Goal: Task Accomplishment & Management: Manage account settings

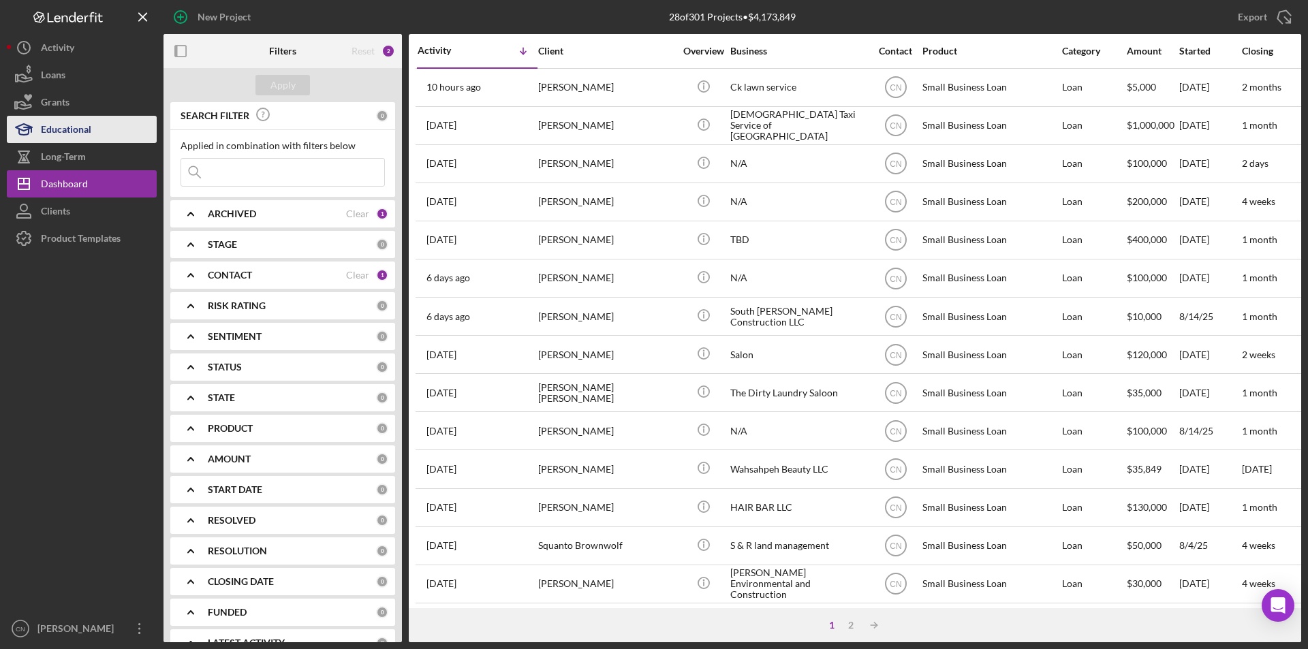
click at [84, 136] on div "Educational" at bounding box center [66, 131] width 50 height 31
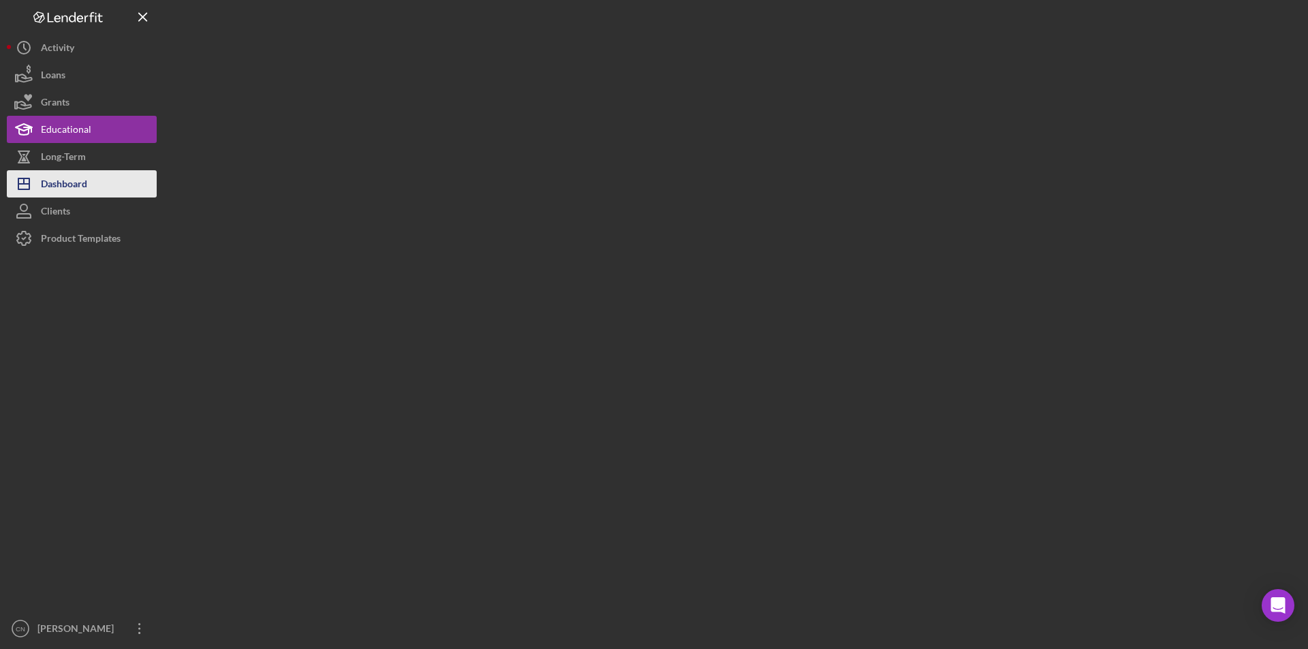
click at [63, 184] on div "Dashboard" at bounding box center [64, 185] width 46 height 31
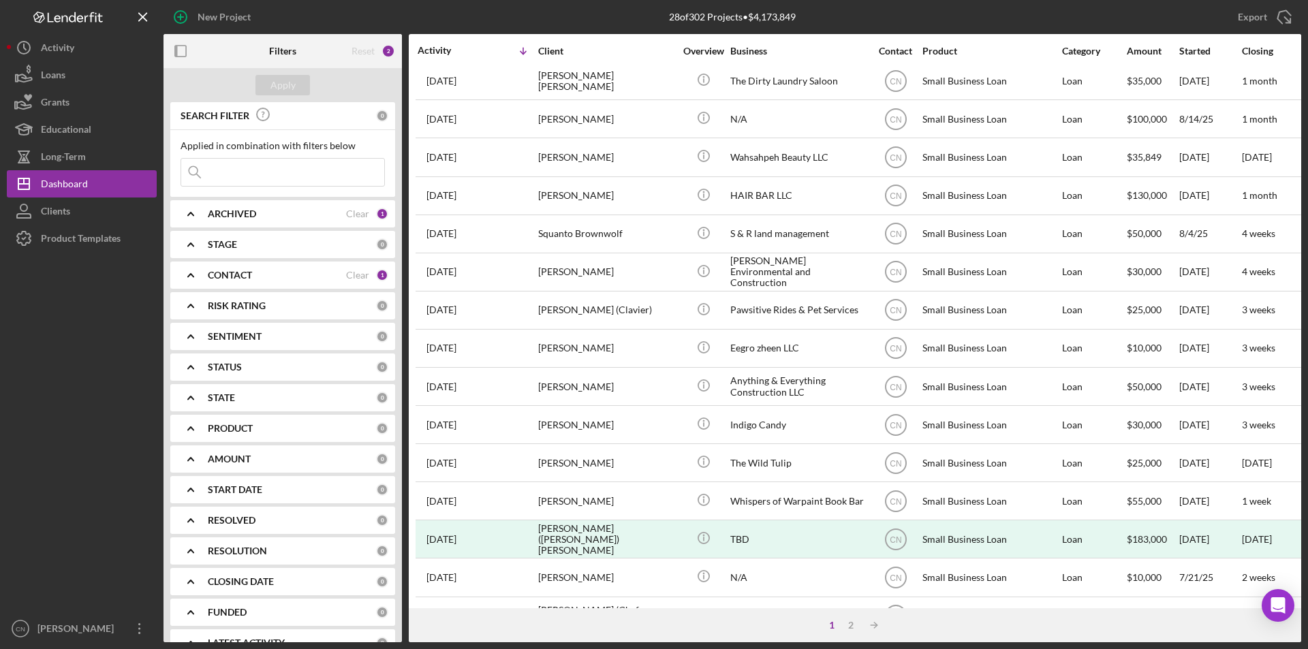
scroll to position [433, 0]
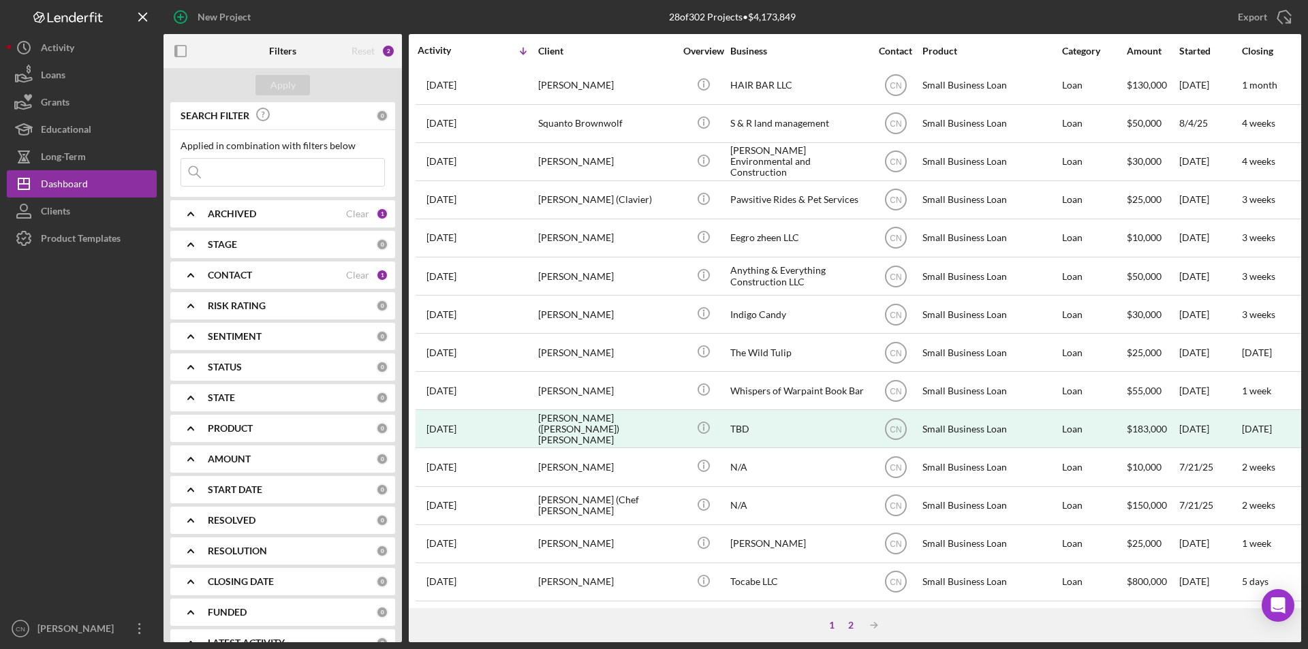
click at [853, 626] on div "2" at bounding box center [850, 625] width 19 height 11
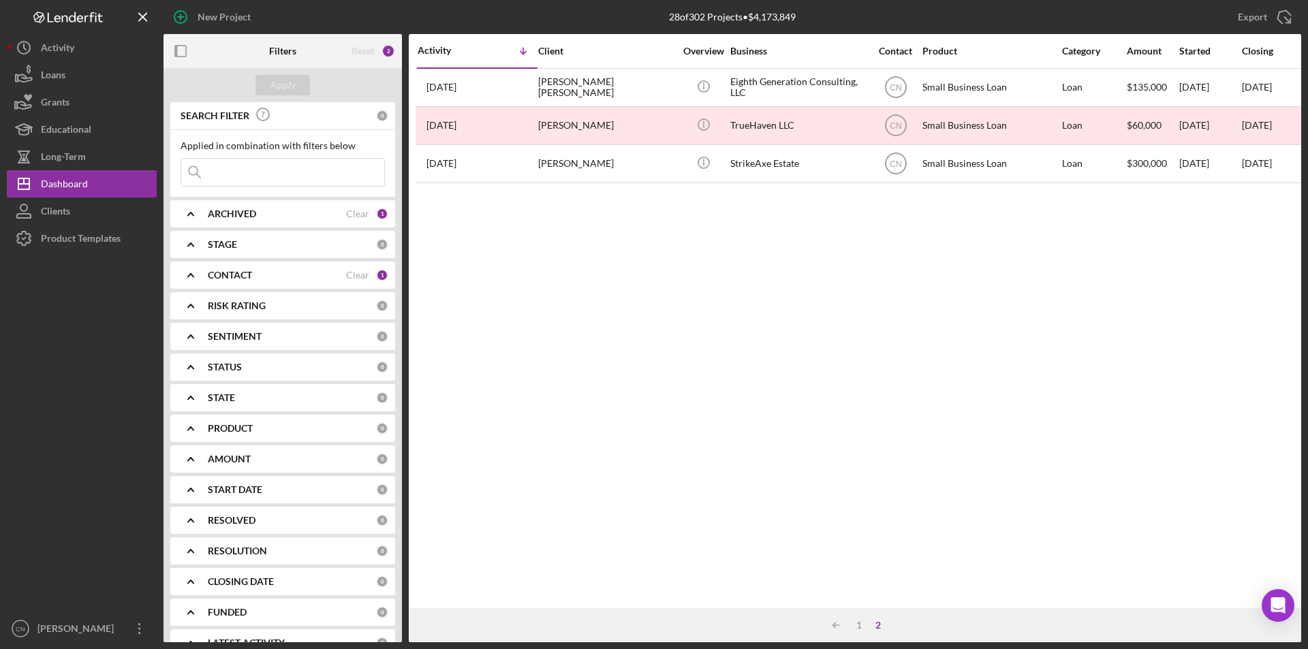
scroll to position [0, 0]
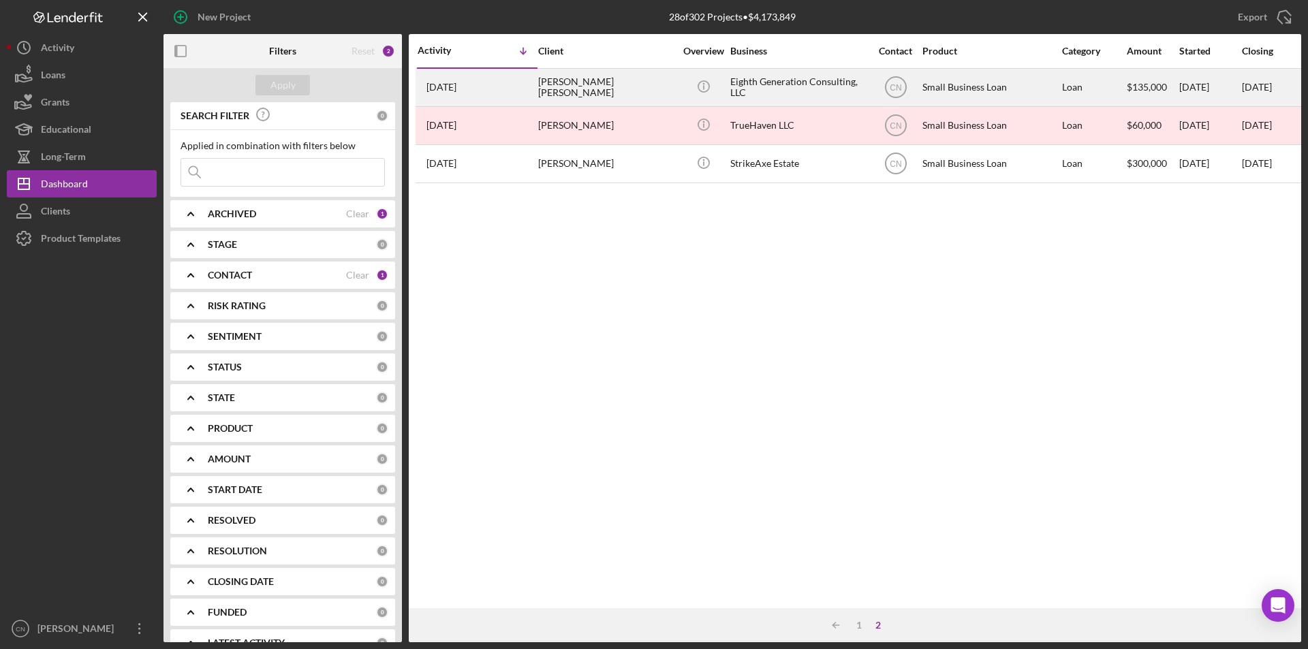
click at [456, 85] on time "[DATE]" at bounding box center [441, 87] width 30 height 11
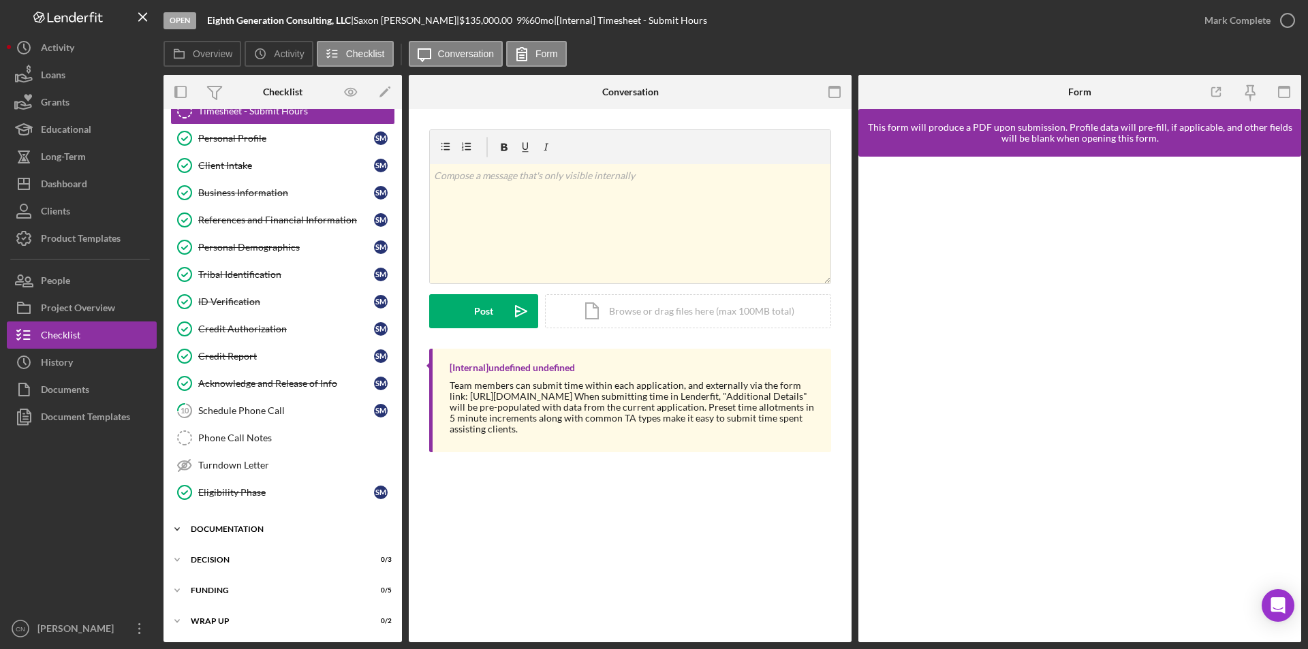
click at [253, 527] on div "Documentation" at bounding box center [288, 529] width 194 height 8
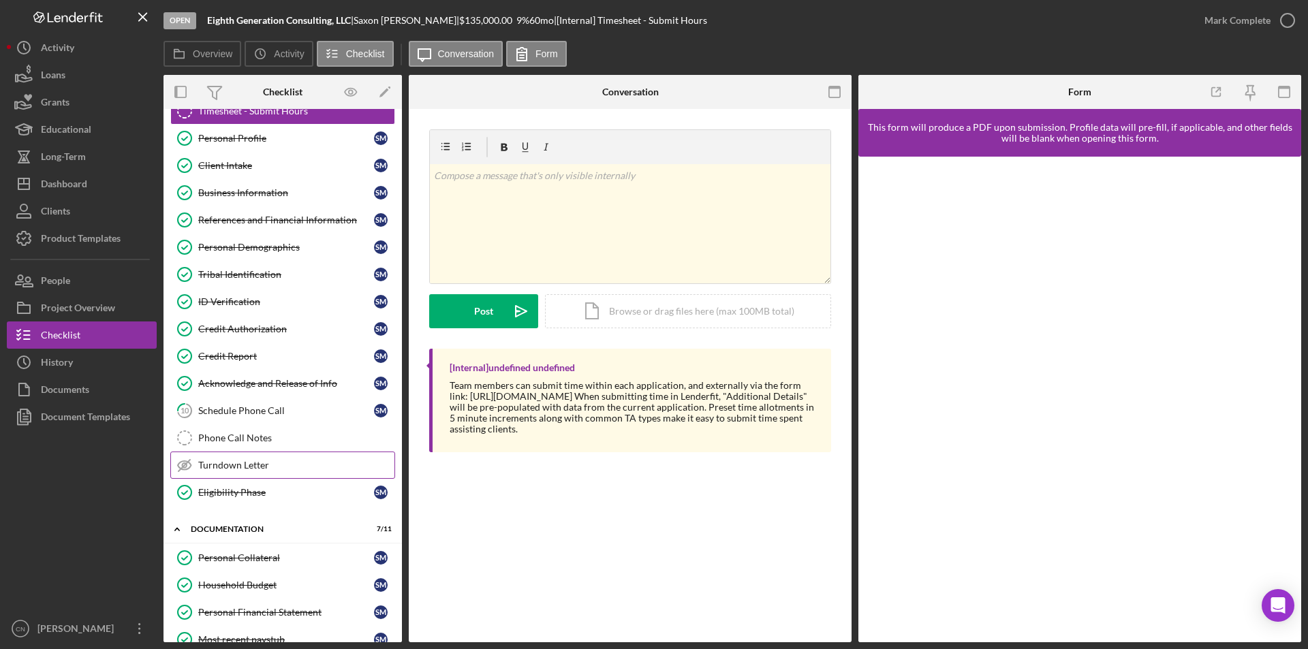
scroll to position [354, 0]
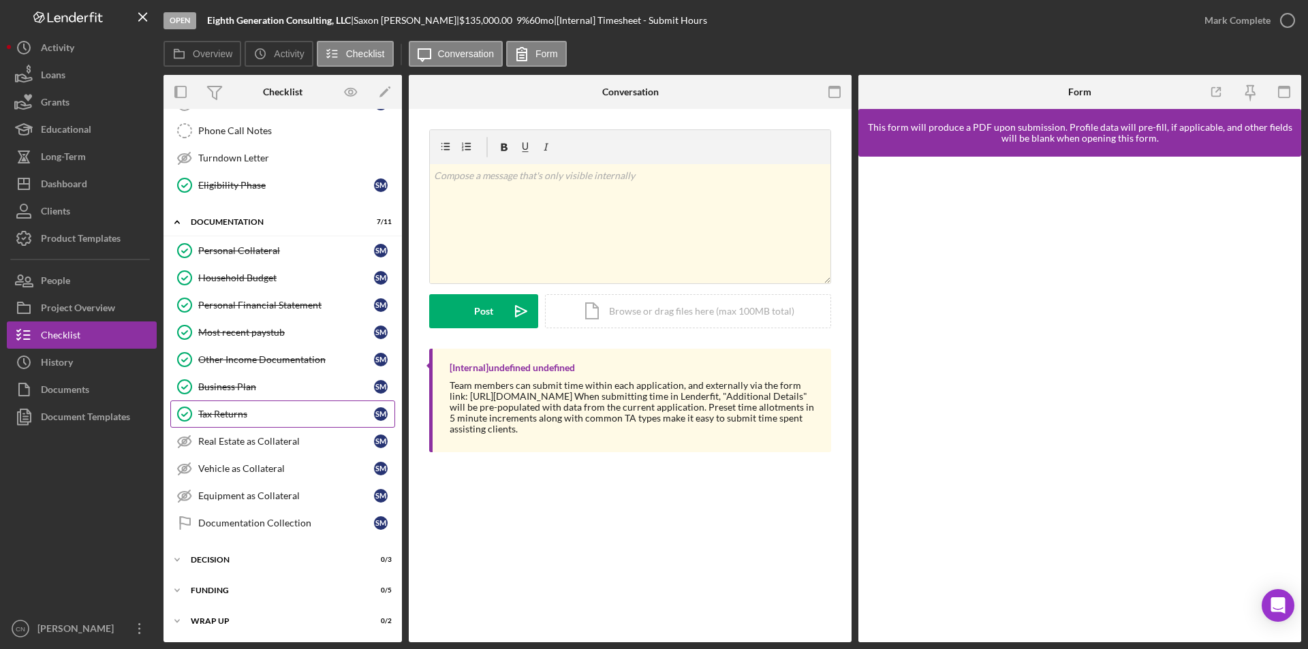
click at [236, 415] on div "Tax Returns" at bounding box center [286, 414] width 176 height 11
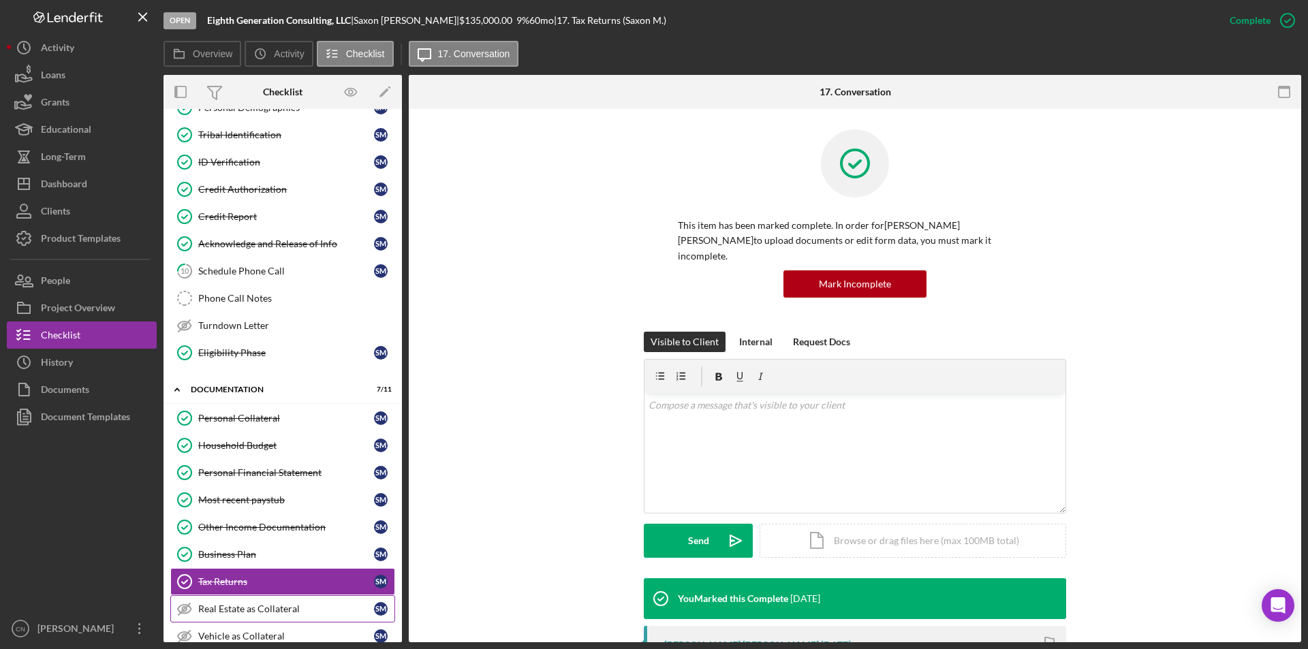
scroll to position [285, 0]
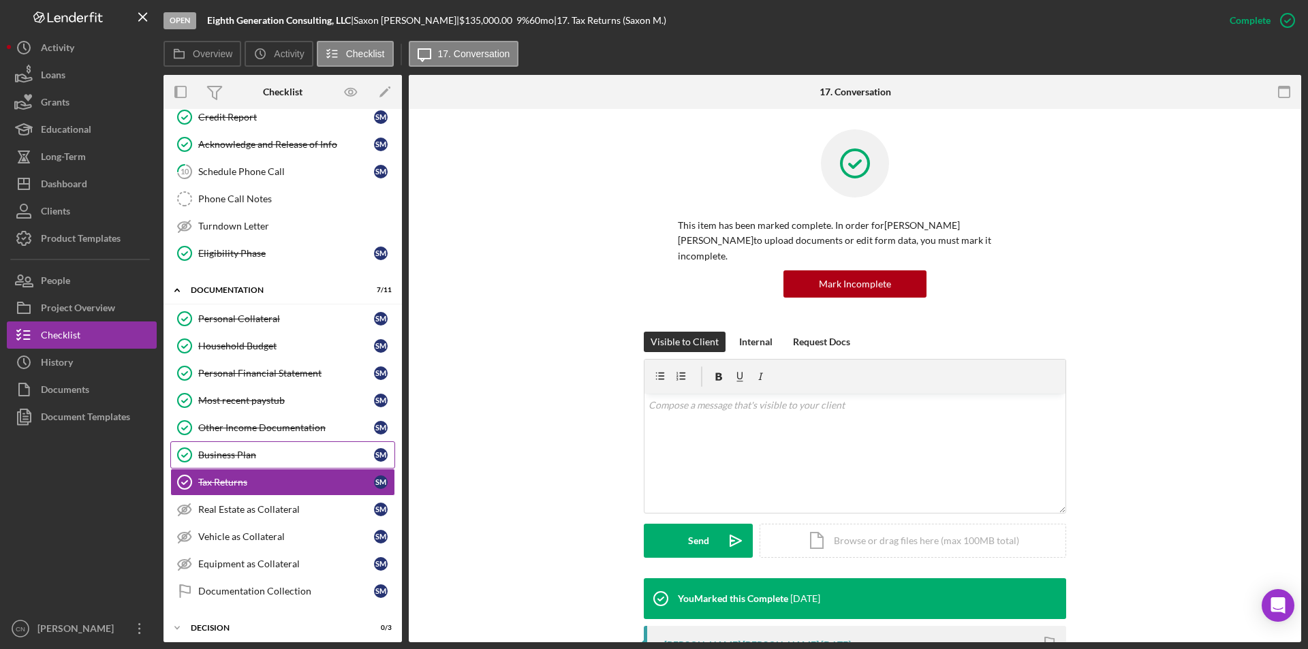
click at [251, 450] on div "Business Plan" at bounding box center [286, 455] width 176 height 11
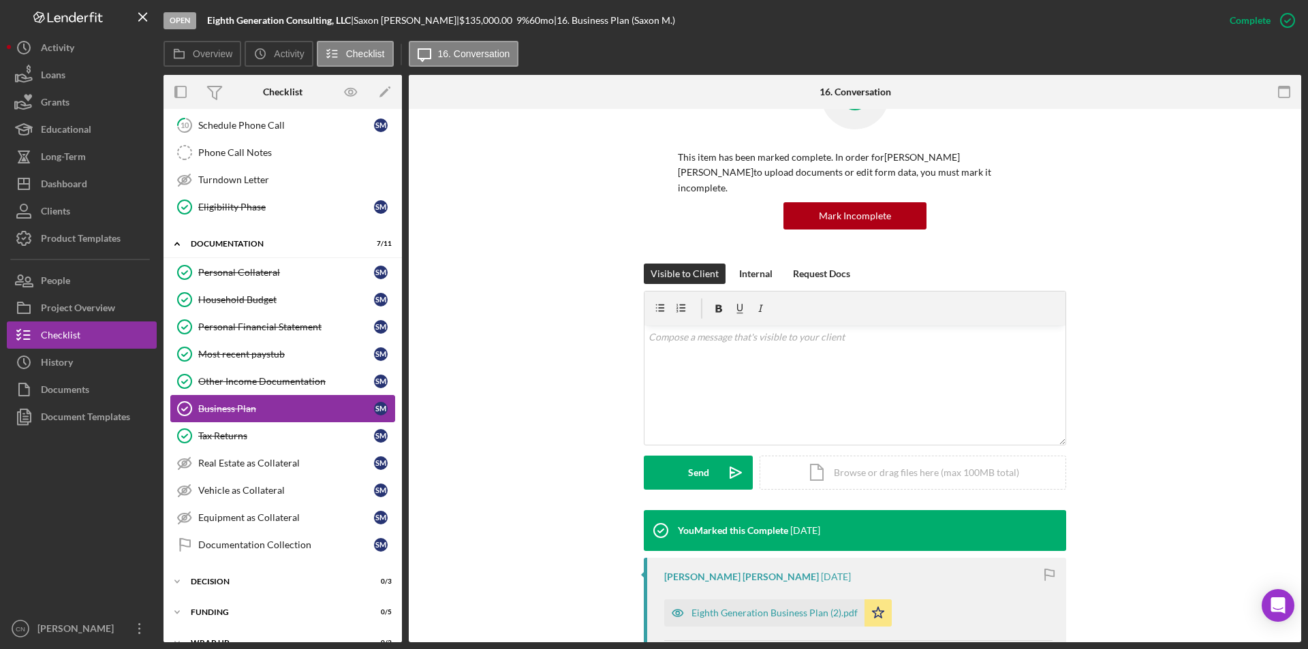
scroll to position [354, 0]
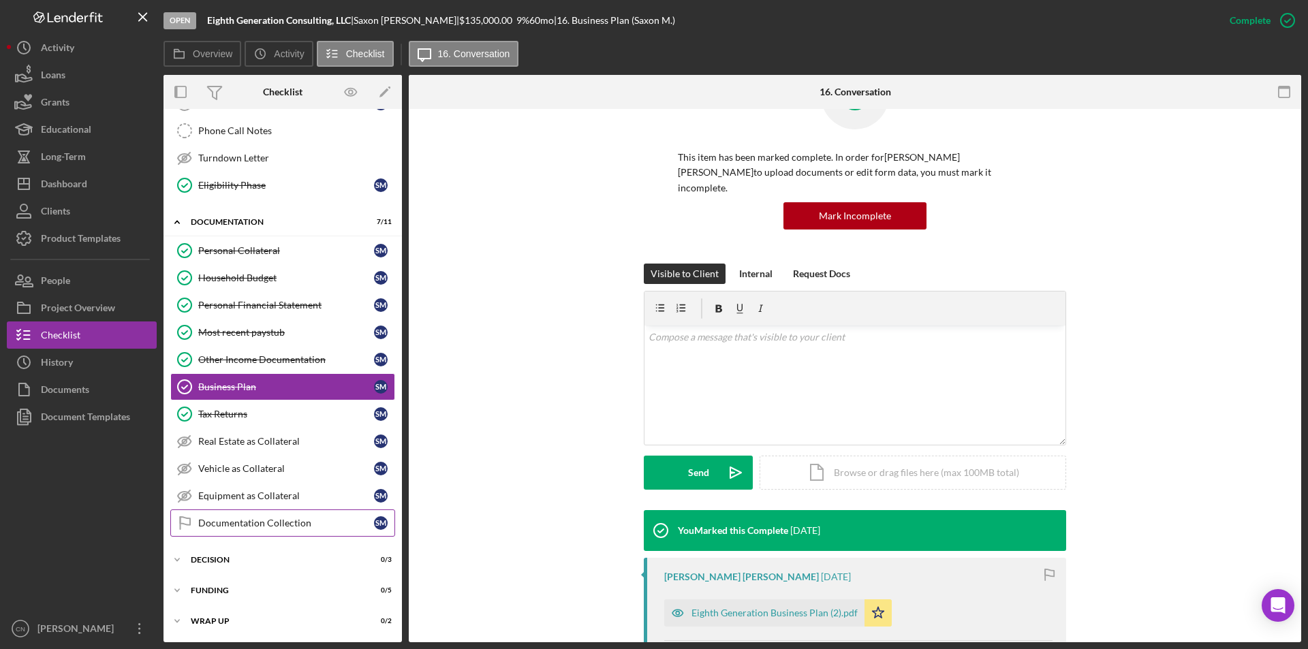
click at [280, 524] on div "Documentation Collection" at bounding box center [286, 523] width 176 height 11
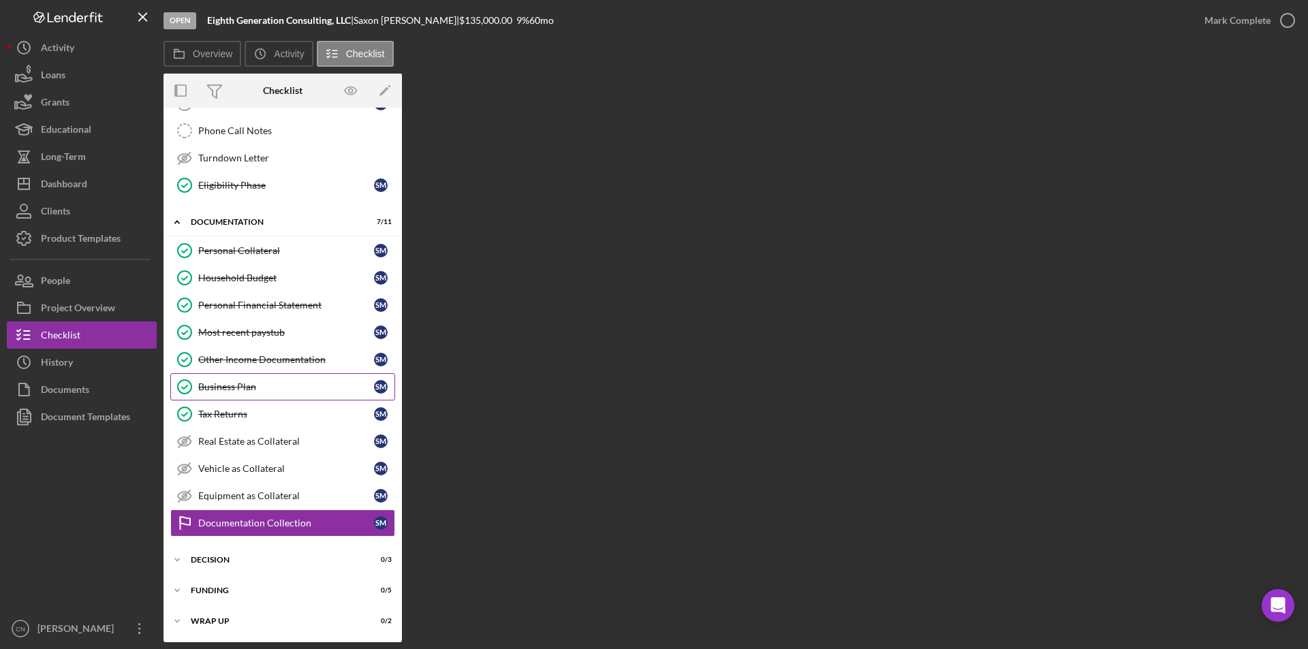
scroll to position [354, 0]
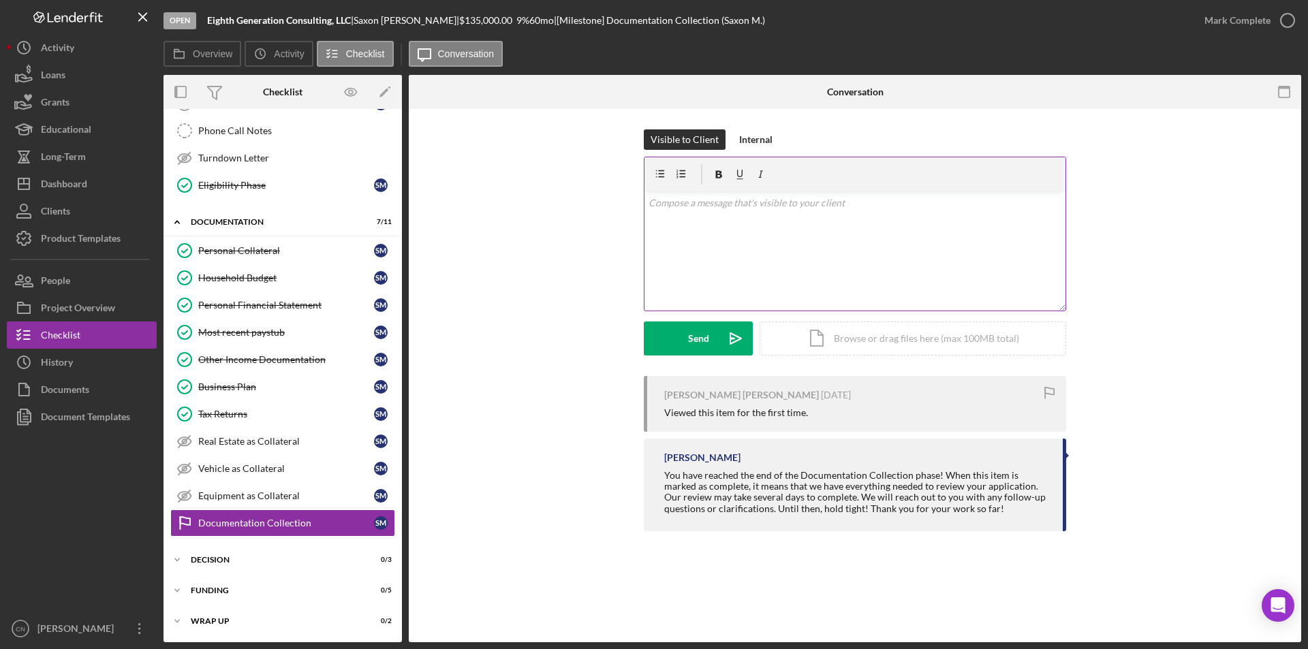
click at [694, 210] on div "v Color teal Color pink Remove color Add row above Add row below Add column bef…" at bounding box center [854, 250] width 421 height 119
click at [702, 336] on div "Send" at bounding box center [698, 338] width 21 height 34
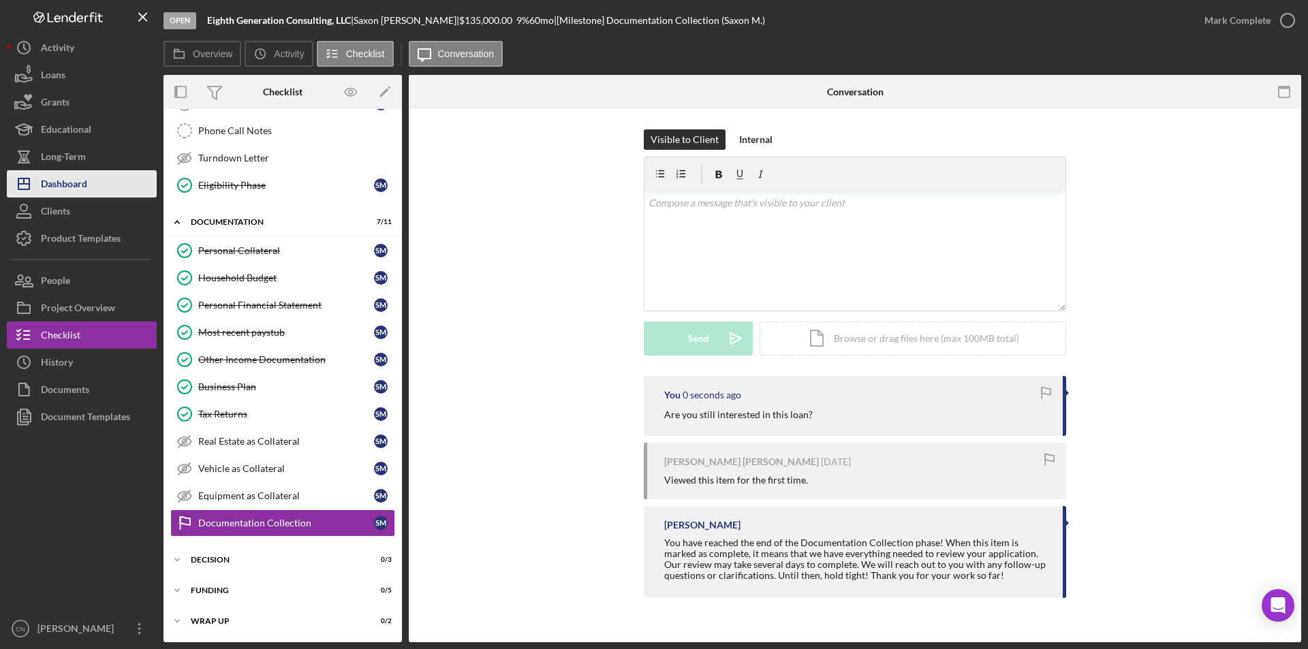
click at [79, 183] on div "Dashboard" at bounding box center [64, 185] width 46 height 31
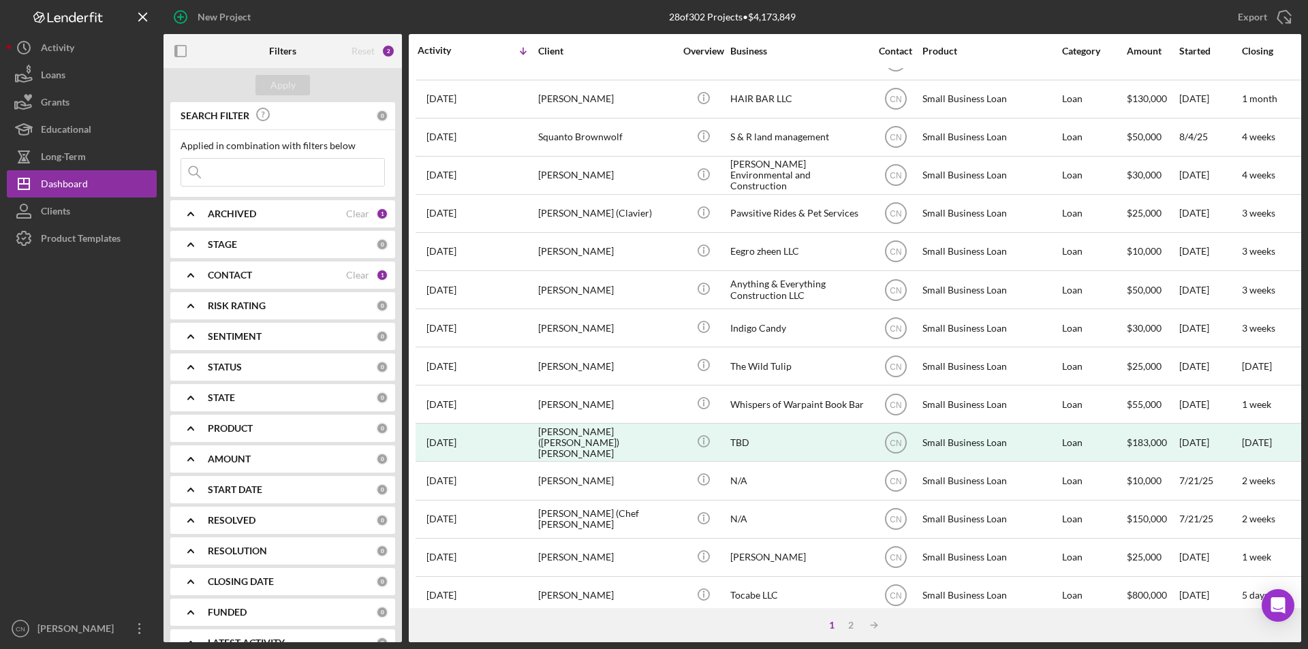
scroll to position [433, 0]
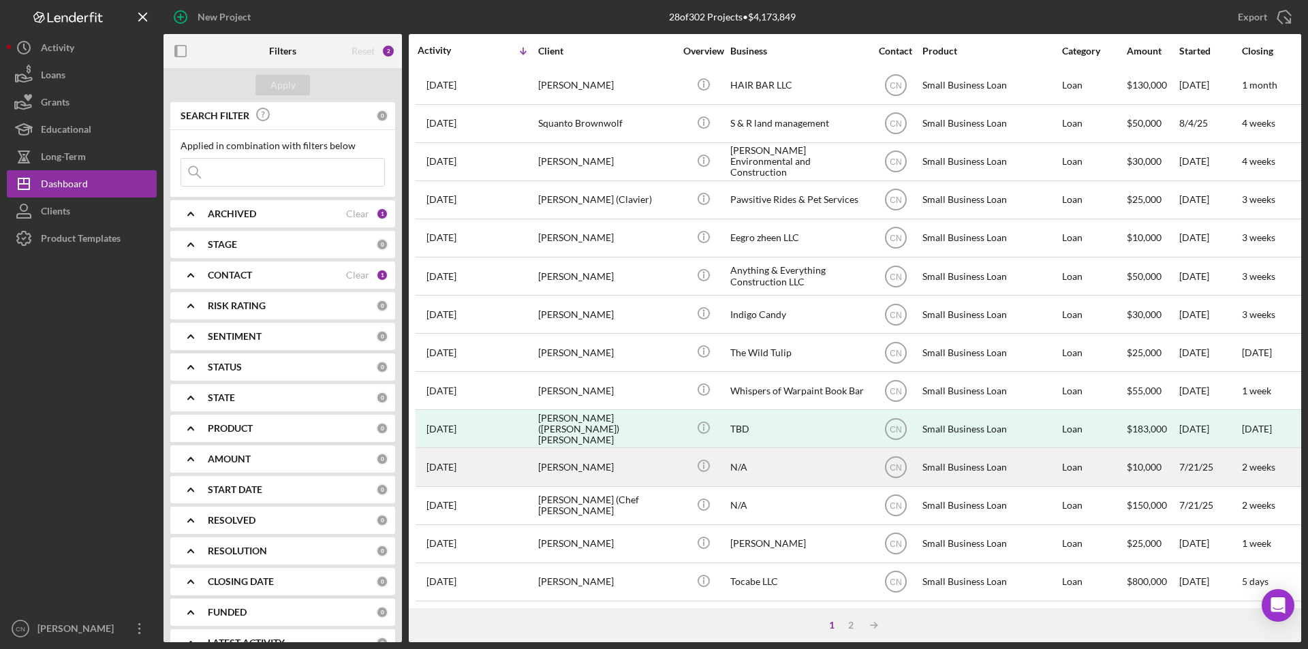
click at [562, 459] on div "[PERSON_NAME]" at bounding box center [606, 467] width 136 height 36
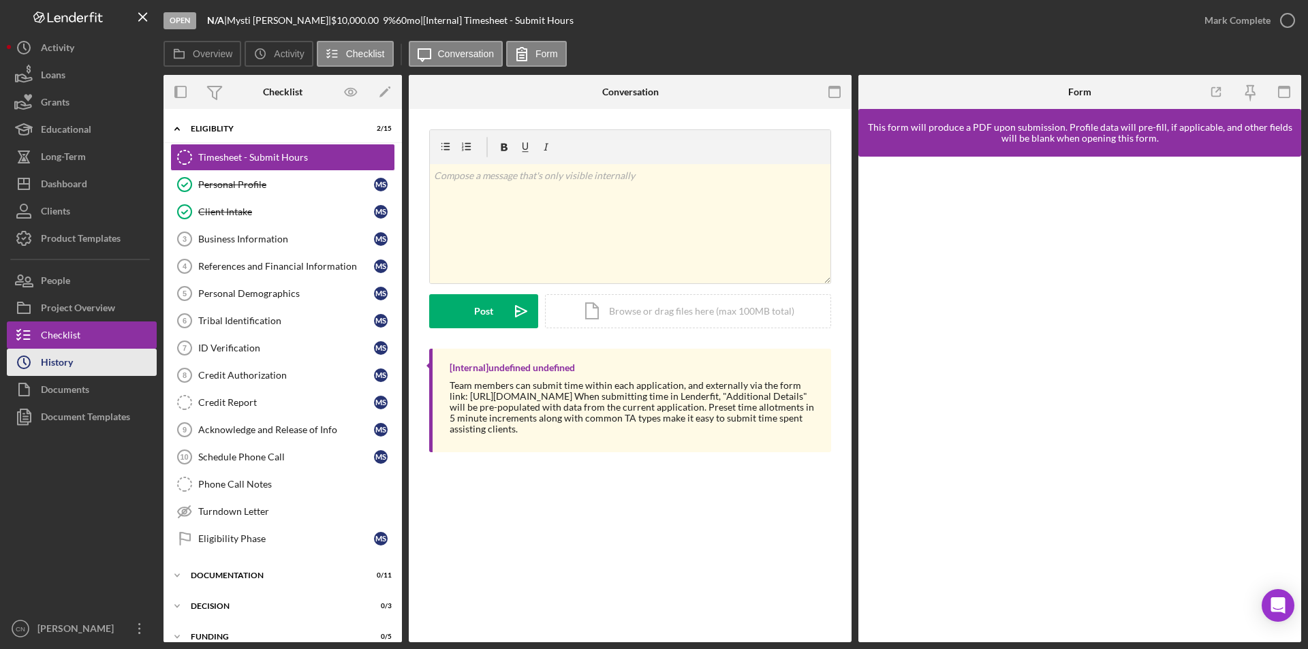
click at [51, 359] on div "History" at bounding box center [57, 364] width 32 height 31
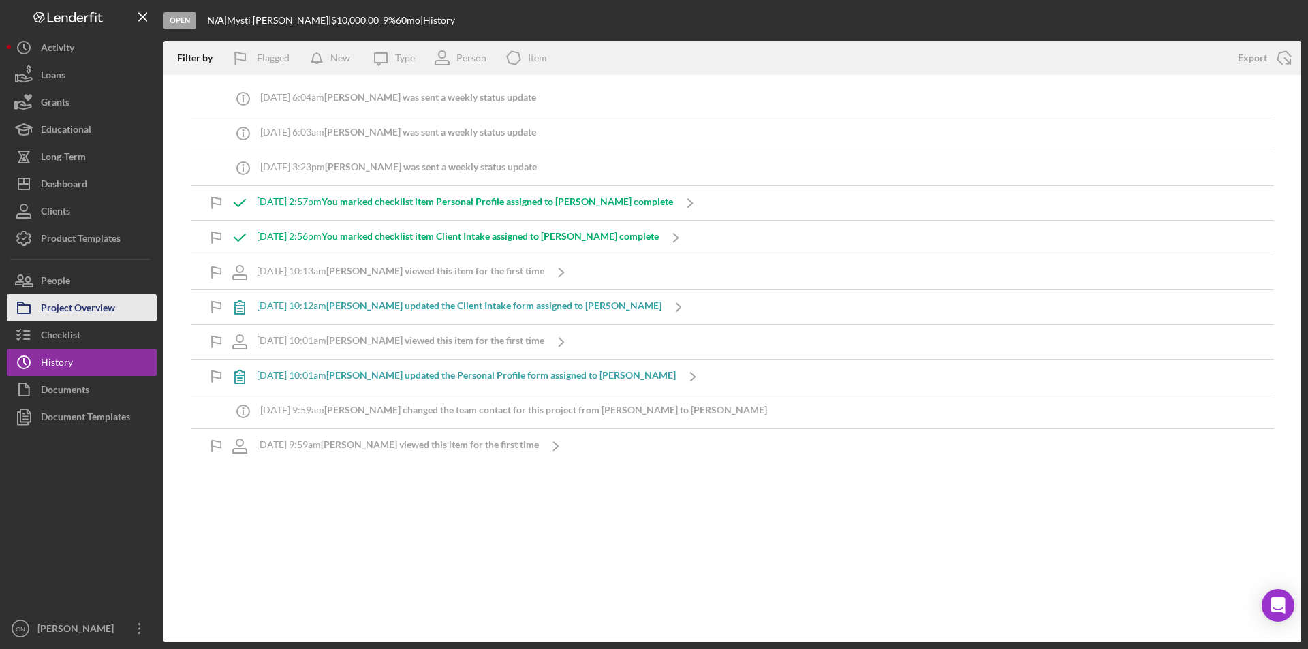
click at [69, 304] on div "Project Overview" at bounding box center [78, 309] width 74 height 31
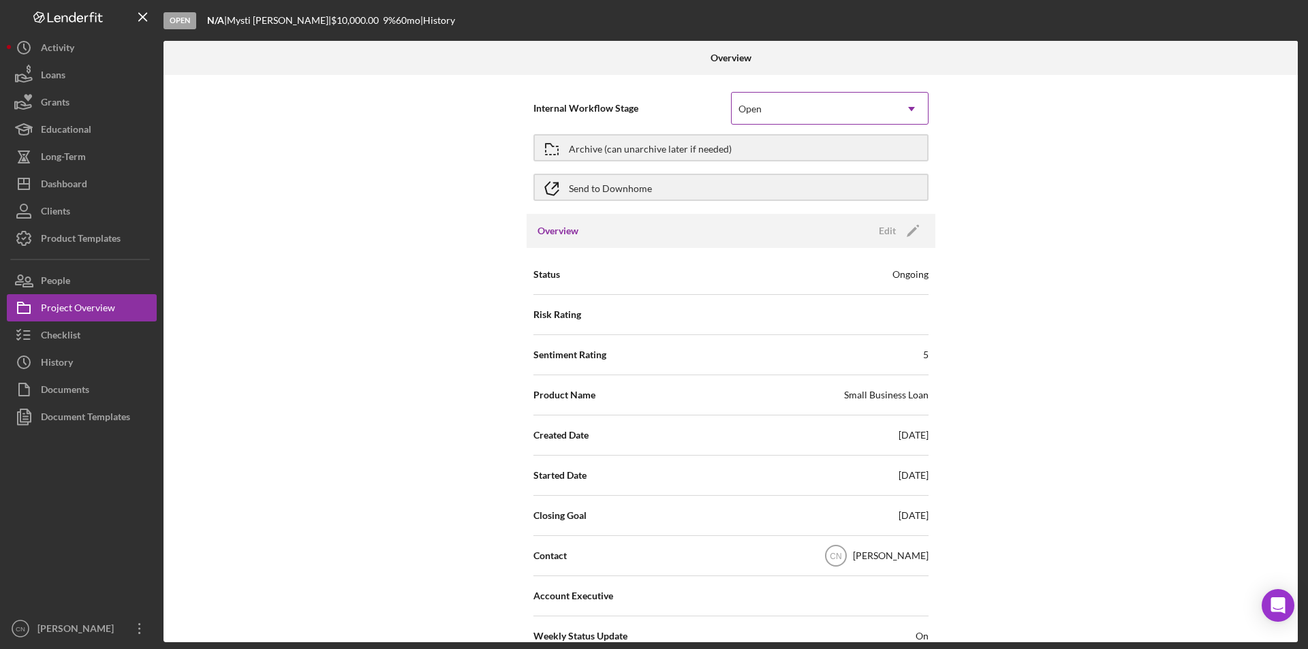
click at [883, 116] on div "Open" at bounding box center [813, 108] width 163 height 31
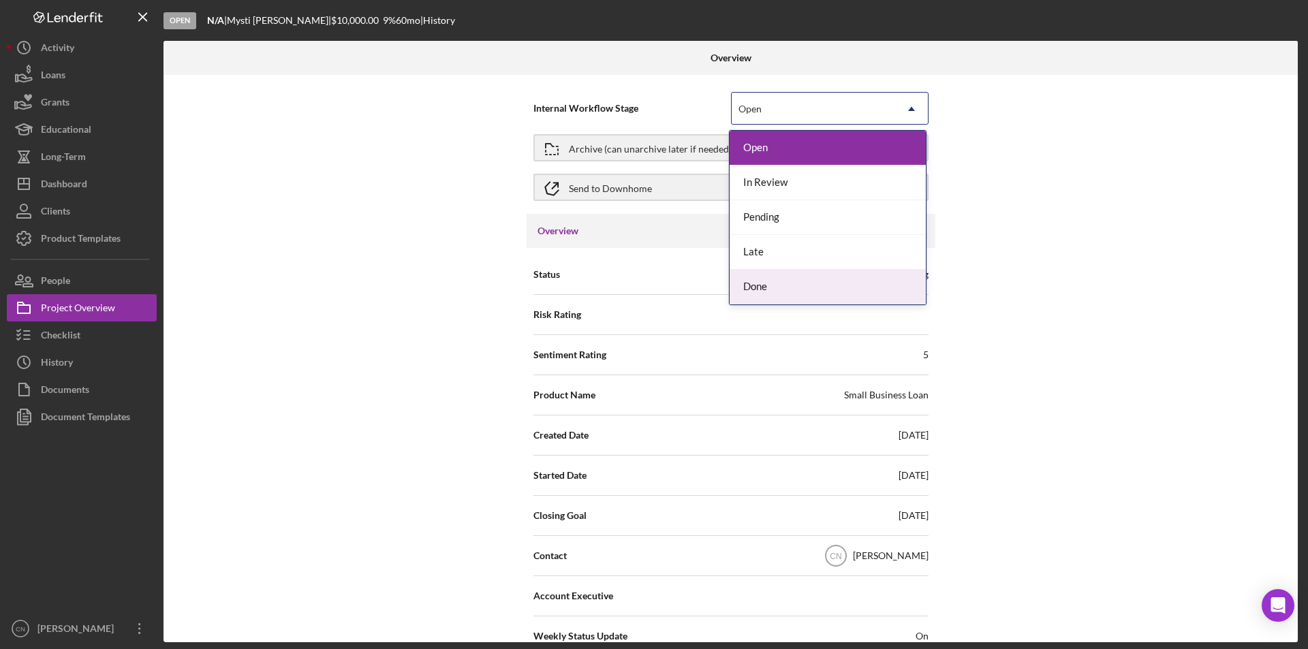
click at [778, 279] on div "Done" at bounding box center [827, 287] width 196 height 35
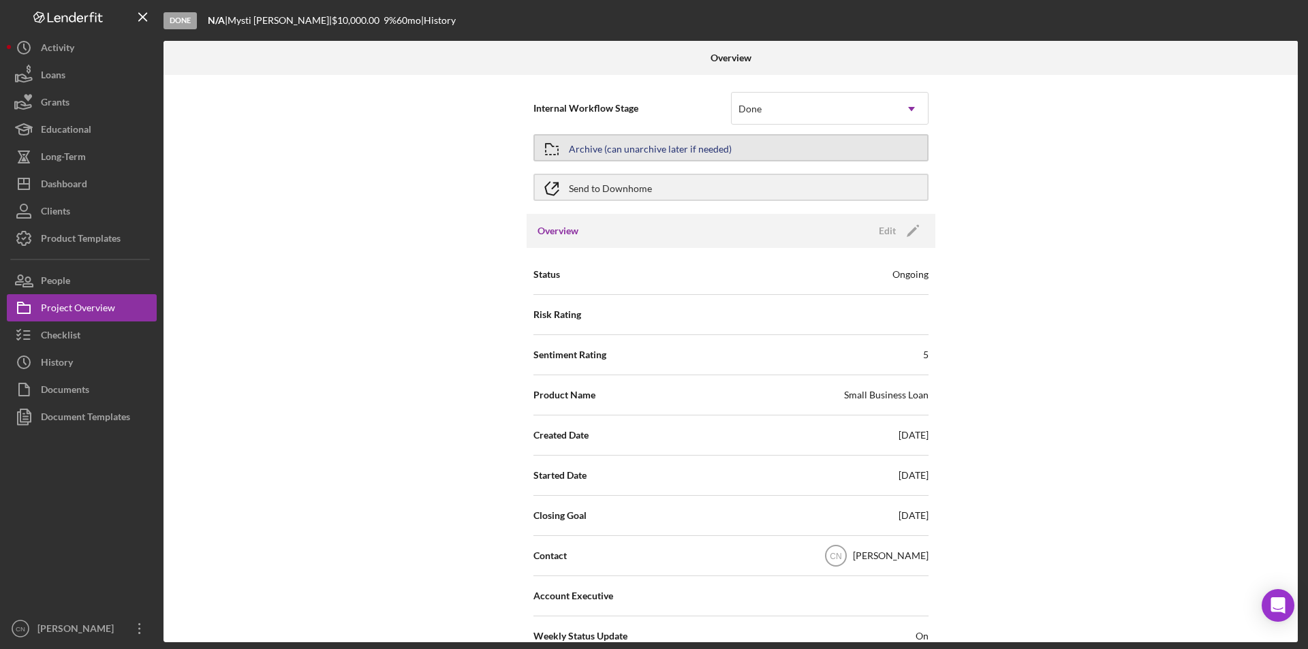
click at [648, 147] on div "Archive (can unarchive later if needed)" at bounding box center [650, 148] width 163 height 25
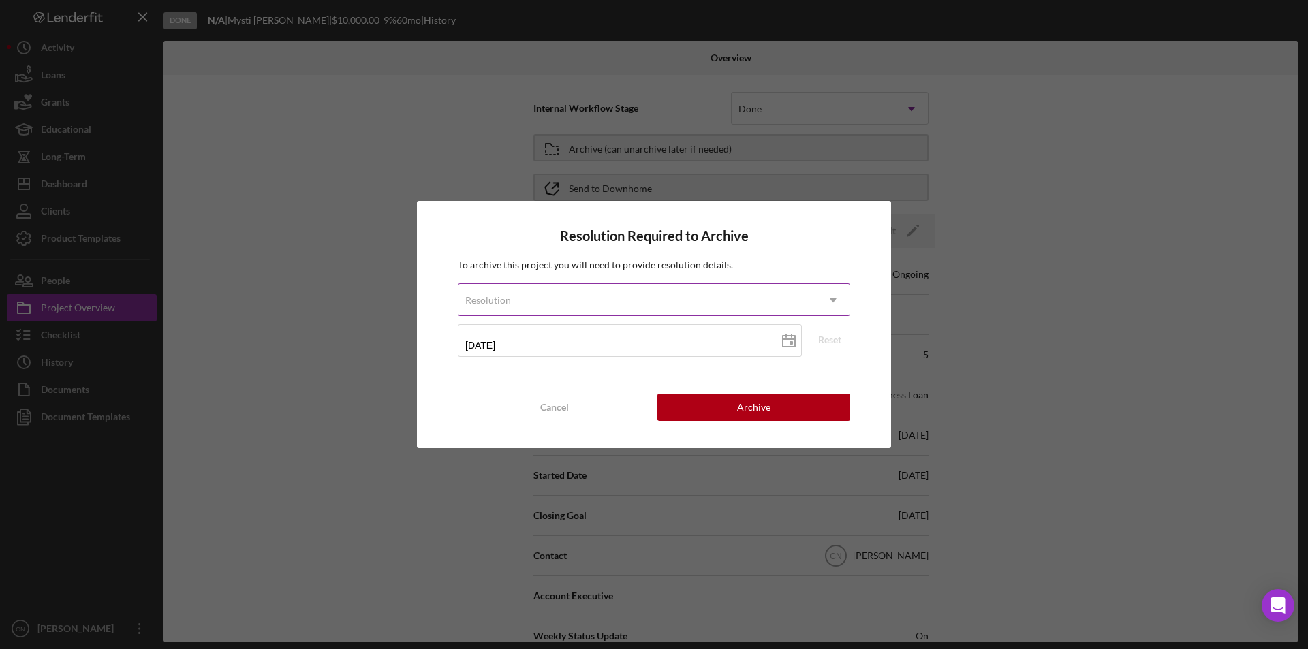
click at [809, 302] on div "Resolution" at bounding box center [637, 300] width 358 height 31
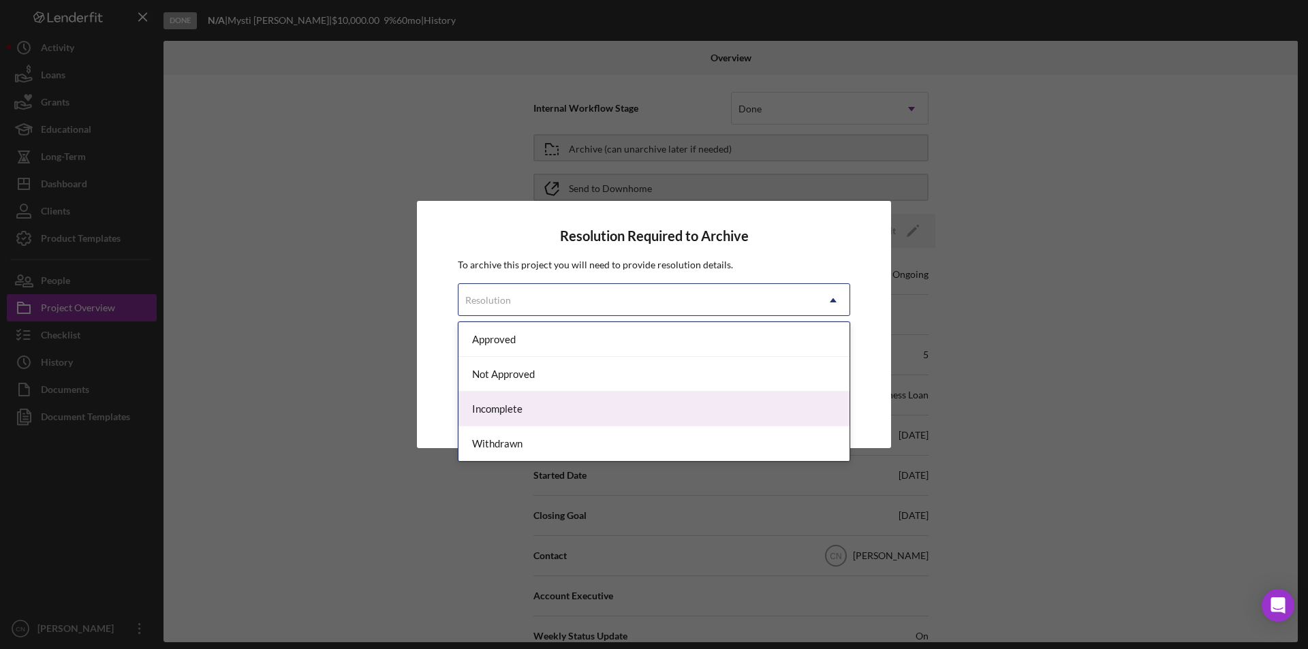
click at [519, 409] on div "Incomplete" at bounding box center [653, 409] width 391 height 35
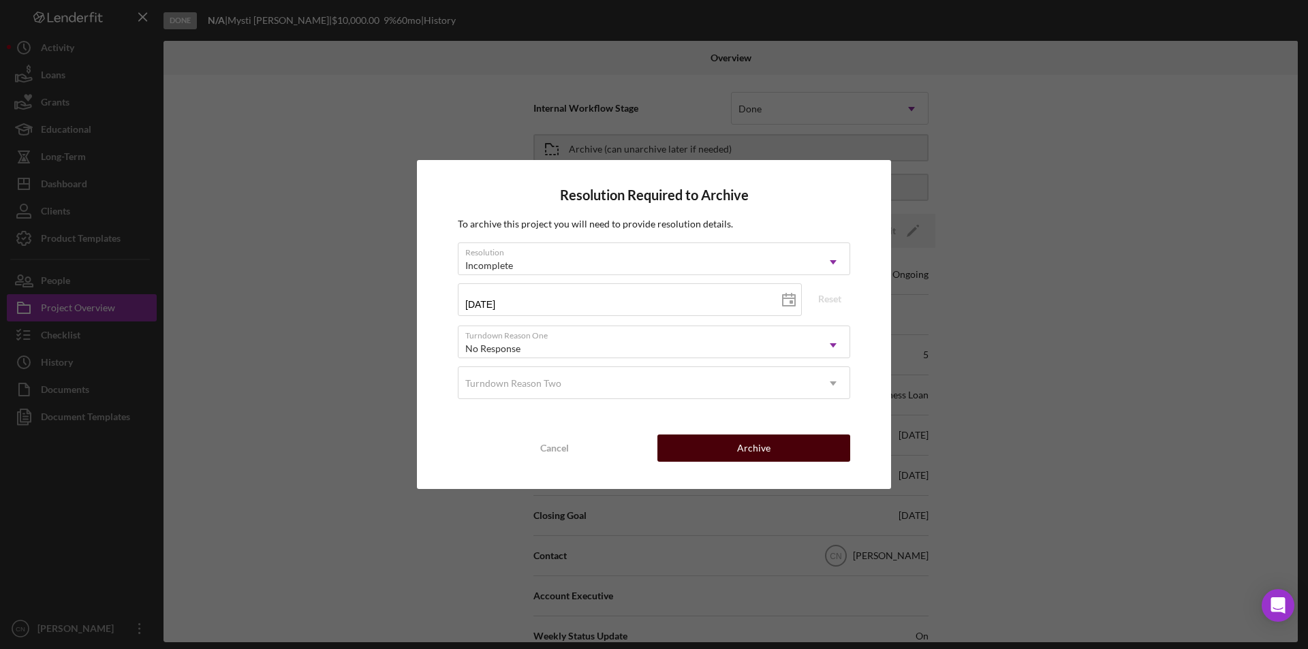
click at [740, 447] on div "Archive" at bounding box center [753, 448] width 33 height 27
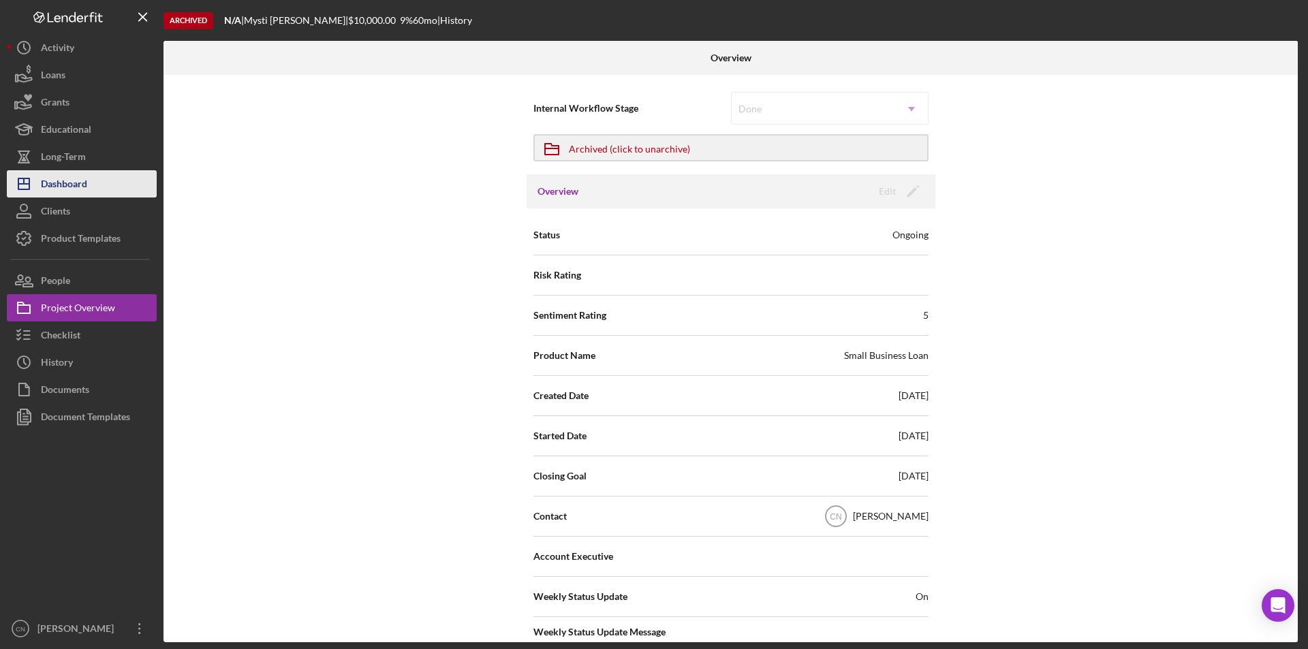
click at [54, 179] on div "Dashboard" at bounding box center [64, 185] width 46 height 31
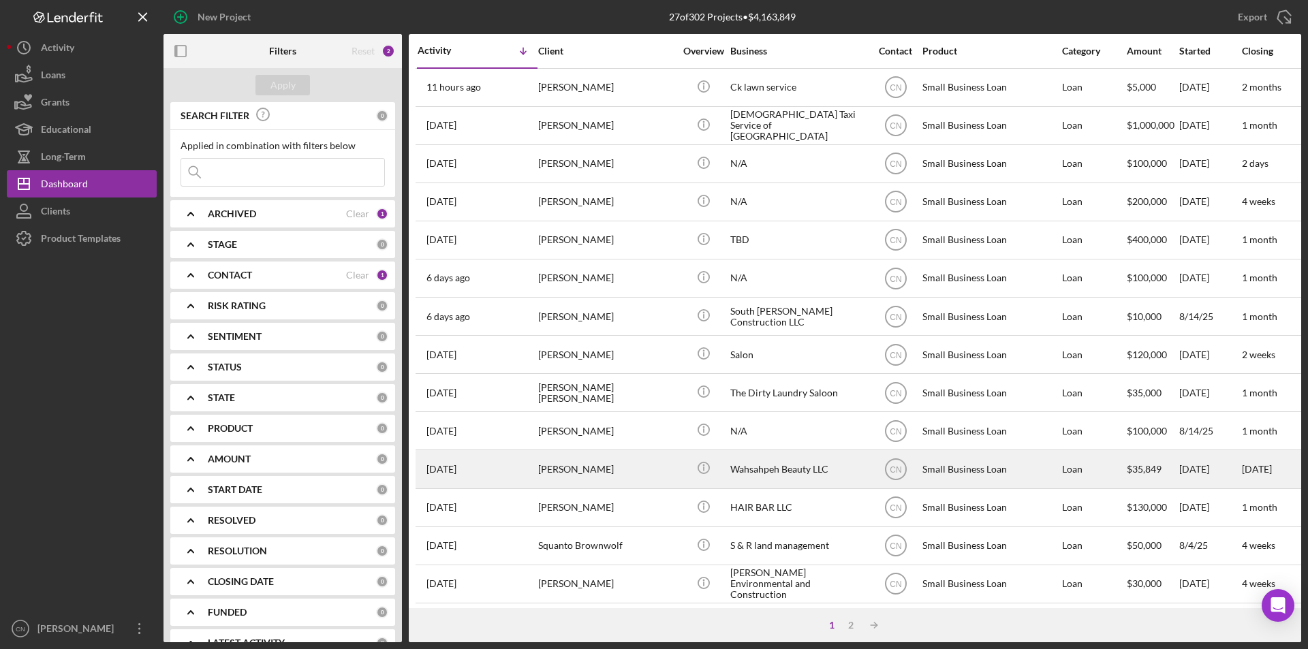
click at [581, 473] on div "[PERSON_NAME]" at bounding box center [606, 469] width 136 height 36
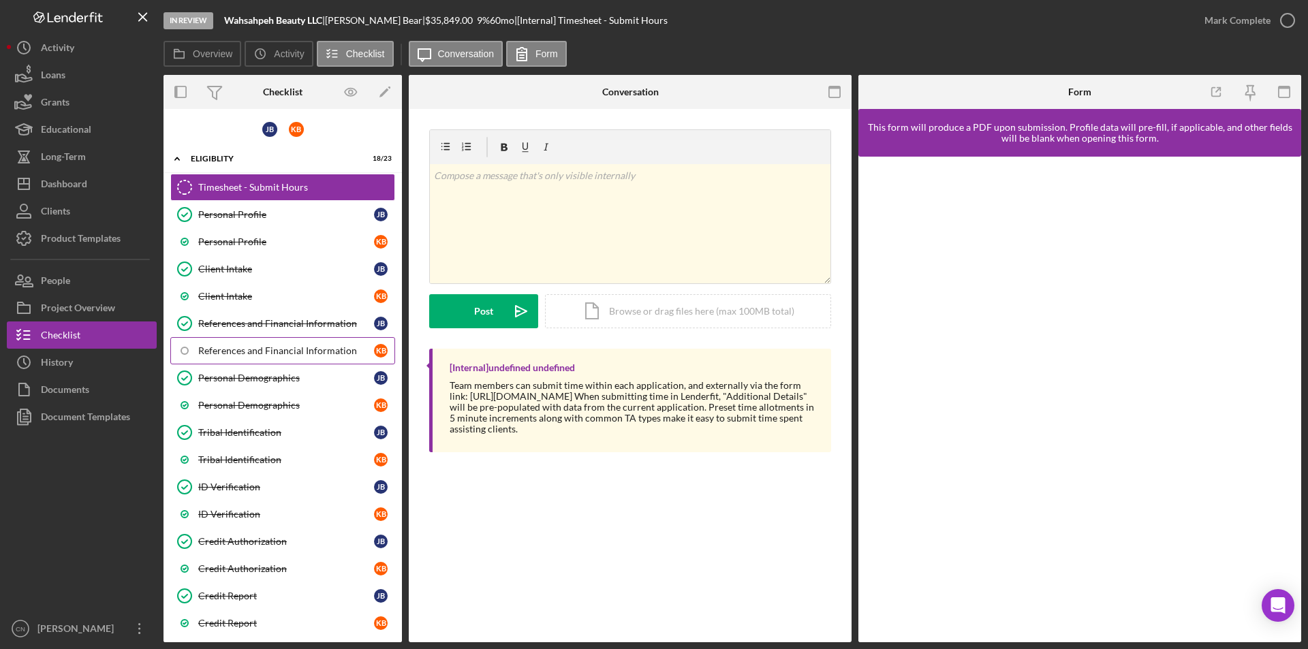
click at [240, 351] on div "References and Financial Information" at bounding box center [286, 350] width 176 height 11
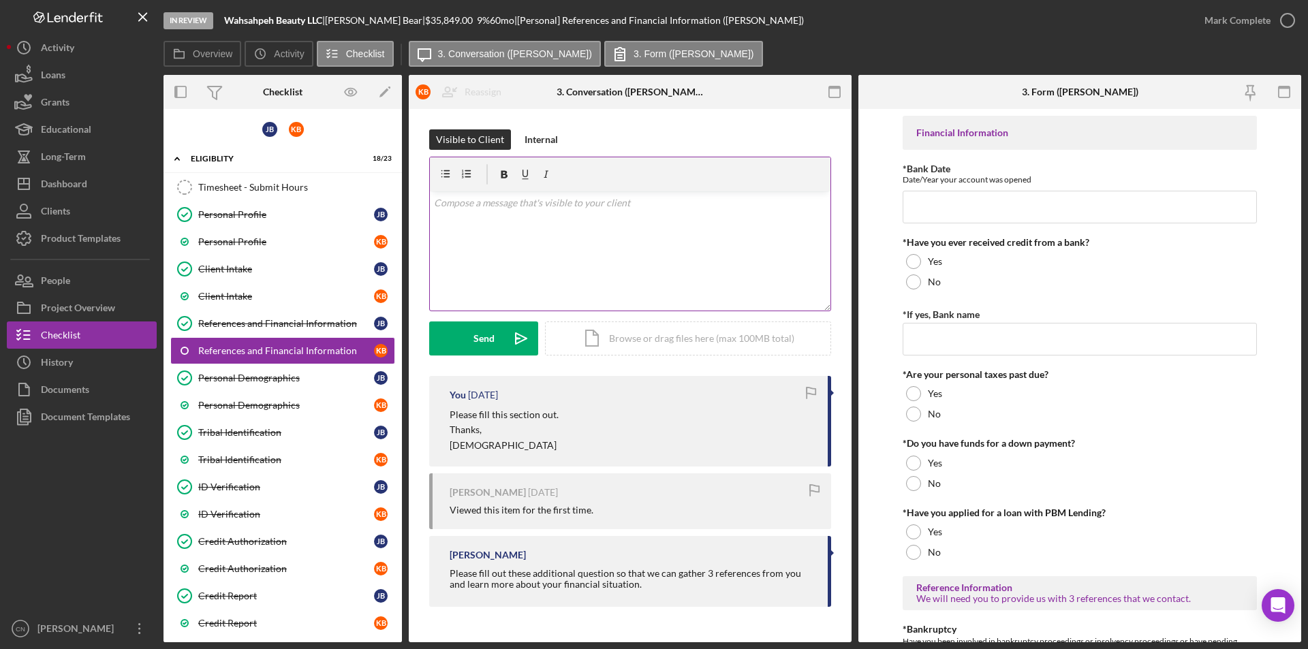
click at [475, 225] on div "v Color teal Color pink Remove color Add row above Add row below Add column bef…" at bounding box center [630, 250] width 400 height 119
click at [490, 339] on div "Send" at bounding box center [483, 338] width 21 height 34
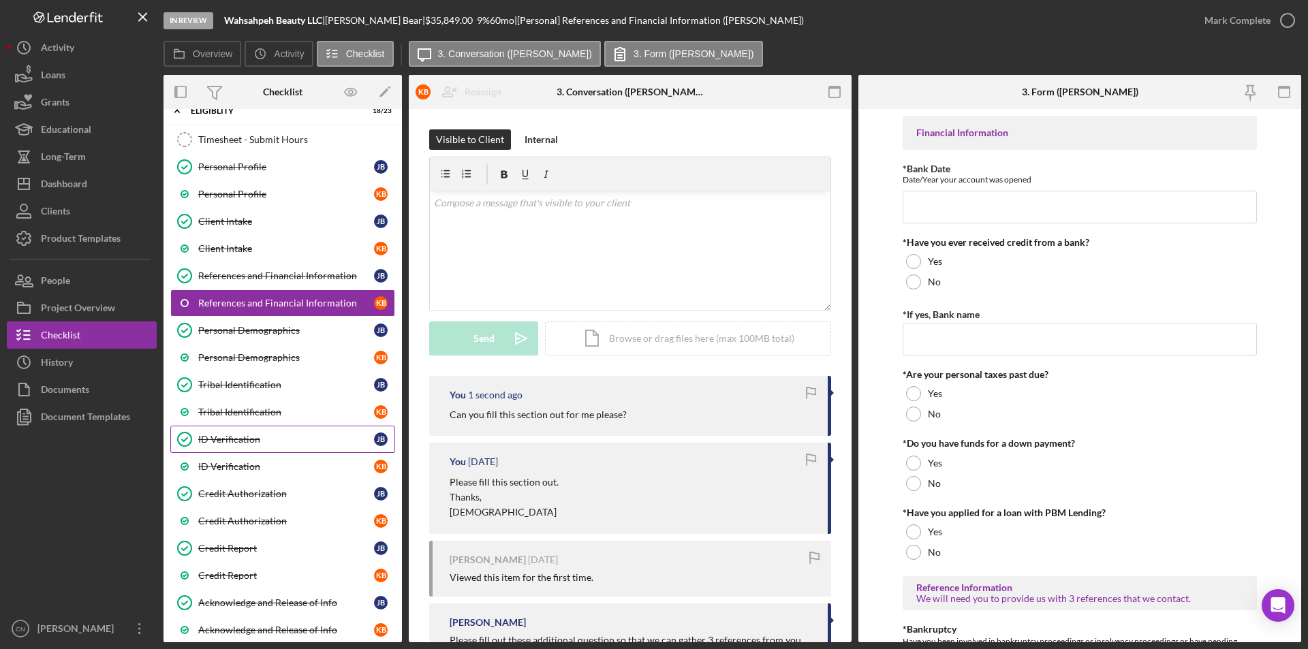
scroll to position [68, 0]
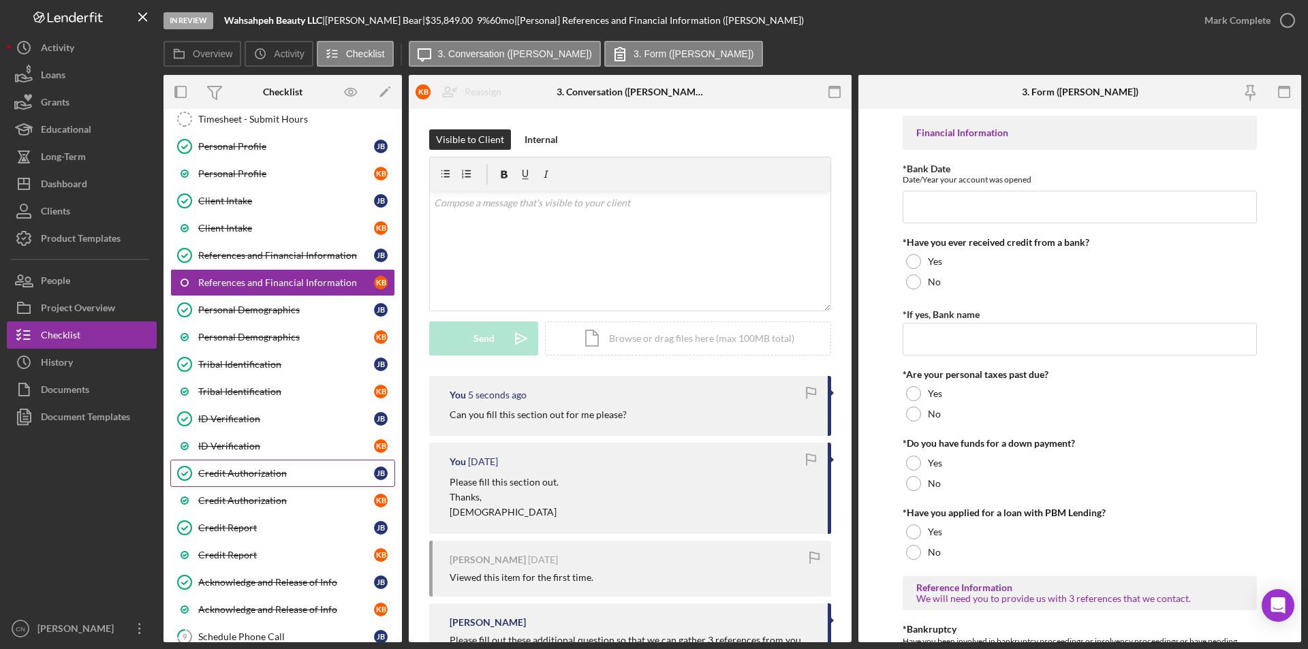
click at [249, 472] on div "Credit Authorization" at bounding box center [286, 473] width 176 height 11
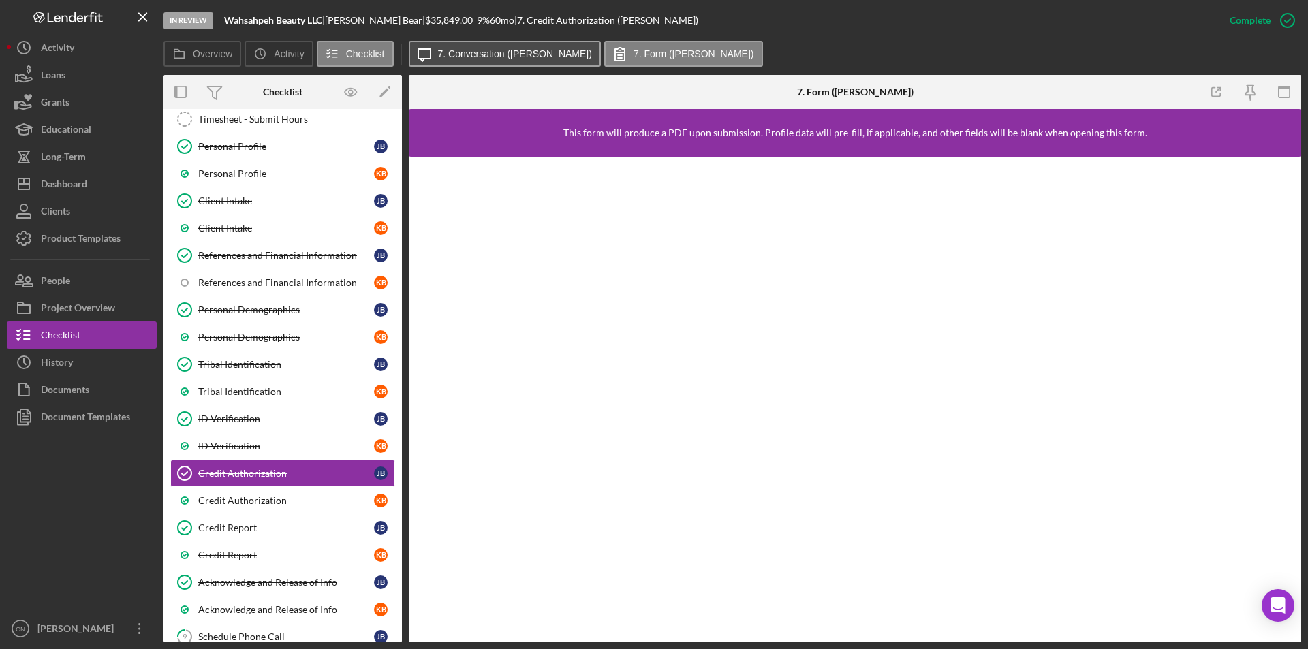
click at [516, 57] on label "7. Conversation ([PERSON_NAME])" at bounding box center [515, 53] width 154 height 11
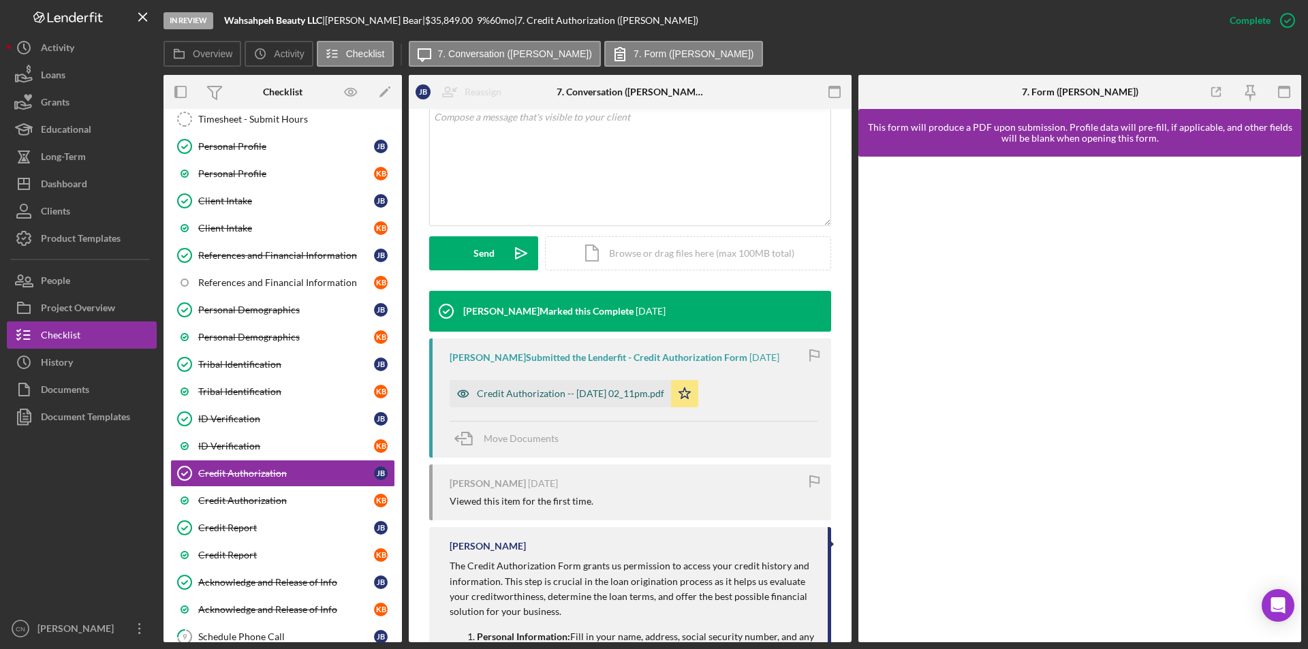
click at [550, 391] on div "Credit Authorization -- [DATE] 02_11pm.pdf" at bounding box center [570, 393] width 187 height 11
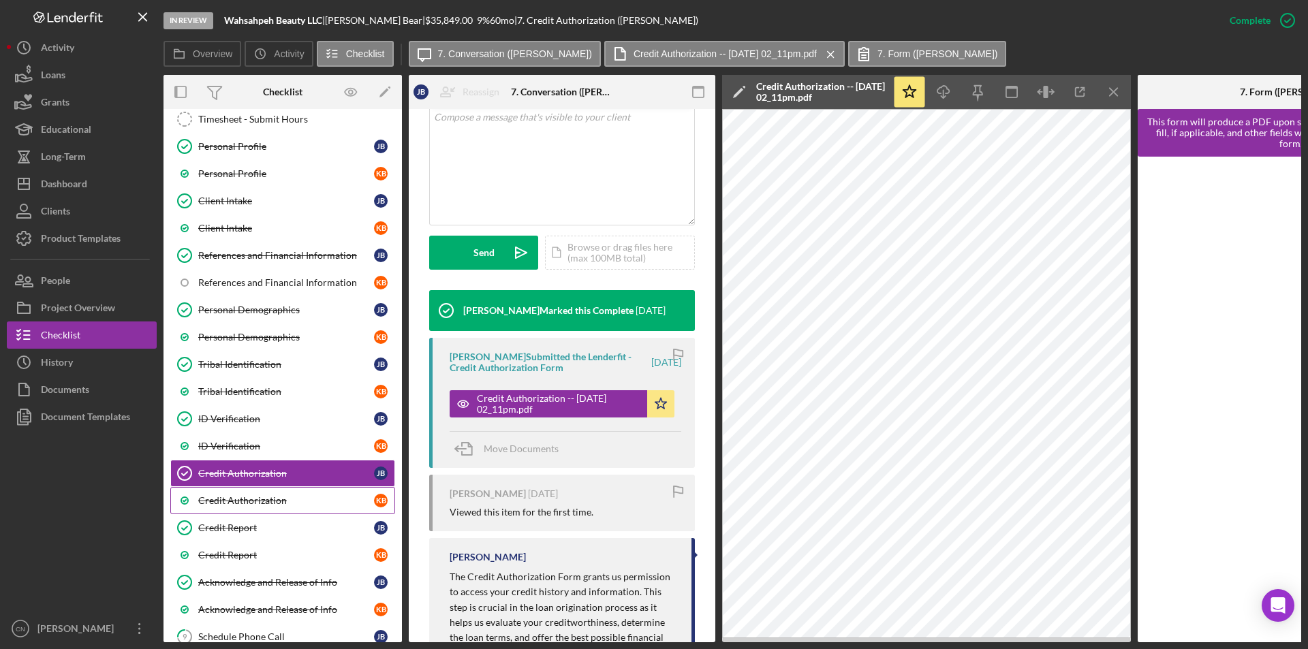
click at [245, 500] on div "Credit Authorization" at bounding box center [286, 500] width 176 height 11
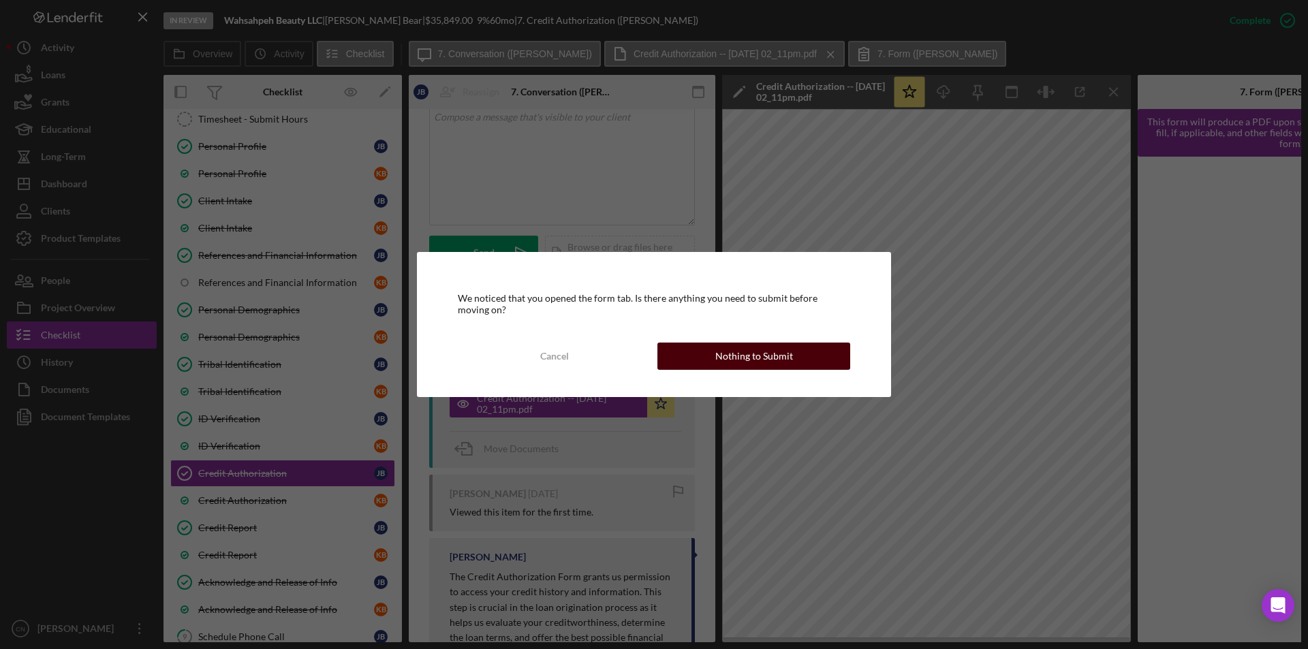
click at [729, 353] on div "Nothing to Submit" at bounding box center [754, 356] width 78 height 27
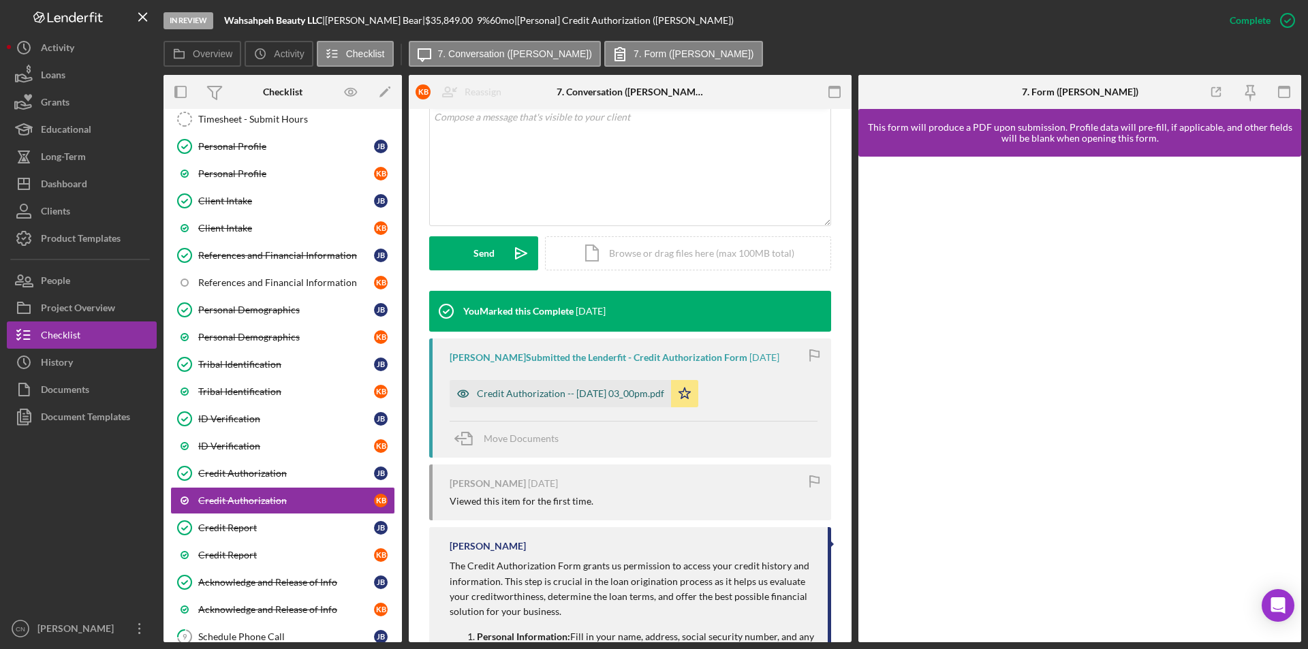
click at [606, 386] on div "Credit Authorization -- [DATE] 03_00pm.pdf" at bounding box center [560, 393] width 221 height 27
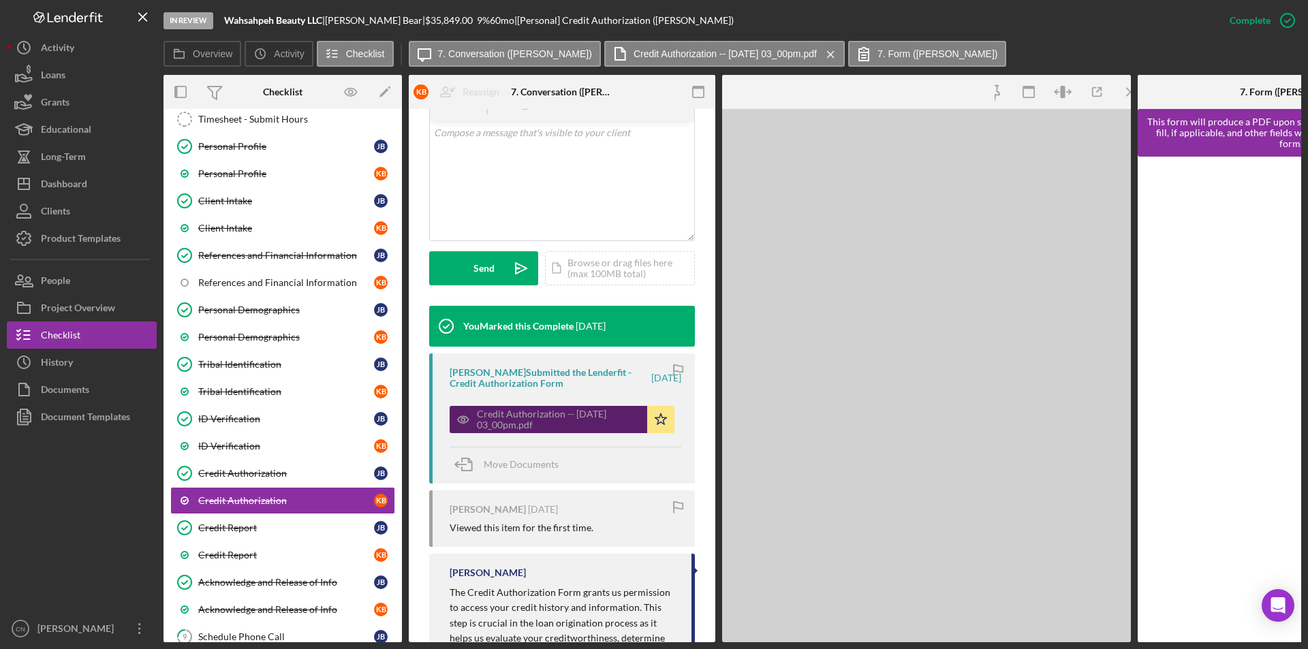
scroll to position [288, 0]
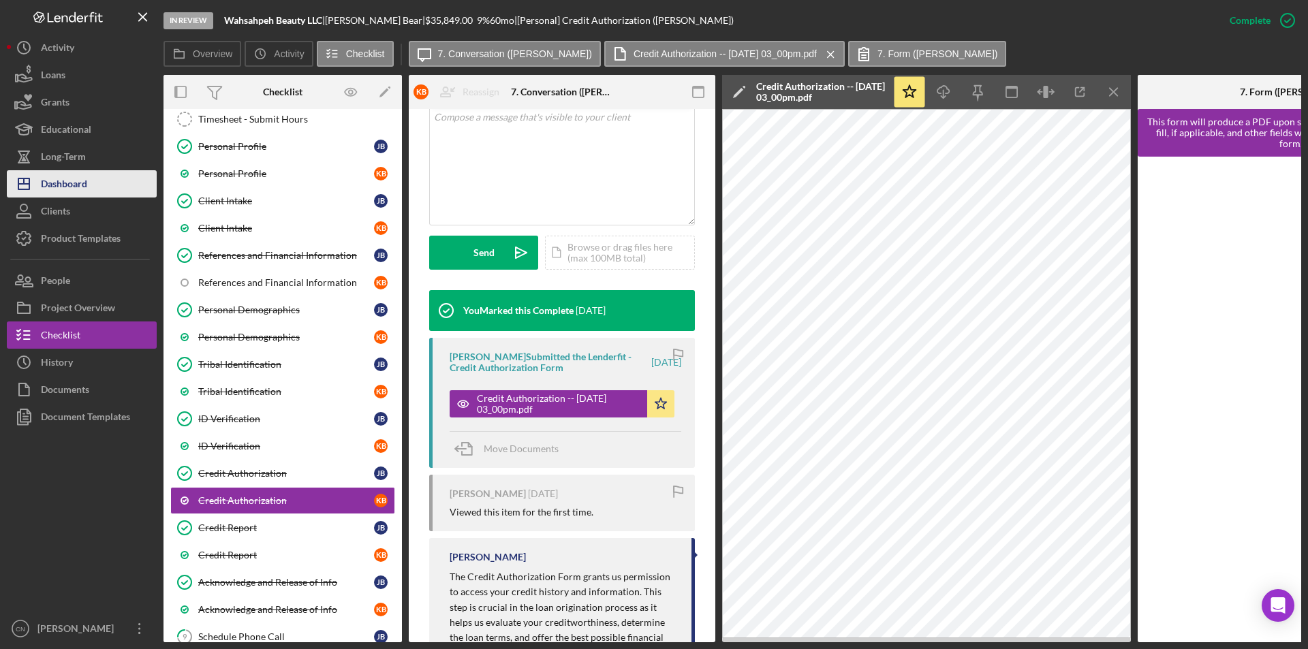
click at [67, 185] on div "Dashboard" at bounding box center [64, 185] width 46 height 31
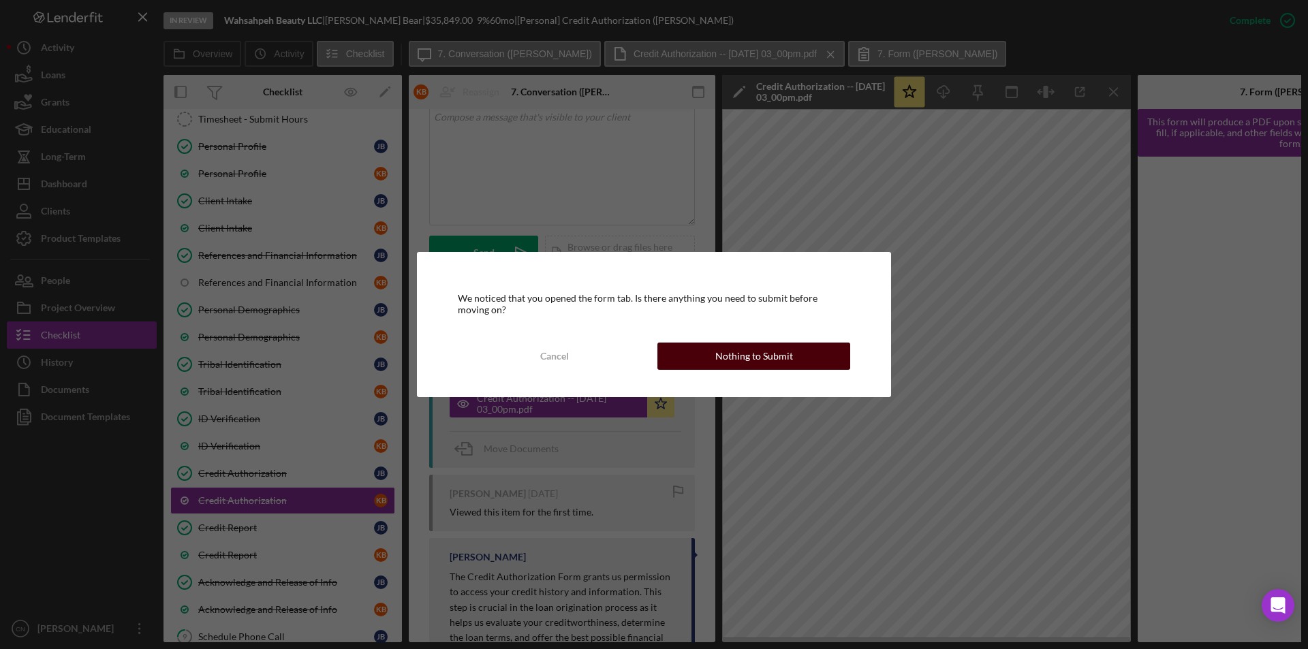
click at [757, 365] on div "Nothing to Submit" at bounding box center [754, 356] width 78 height 27
